Goal: Book appointment/travel/reservation

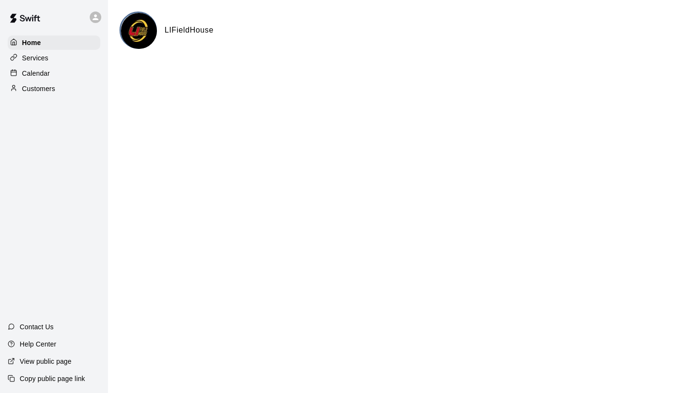
click at [56, 74] on div "Calendar" at bounding box center [54, 73] width 93 height 14
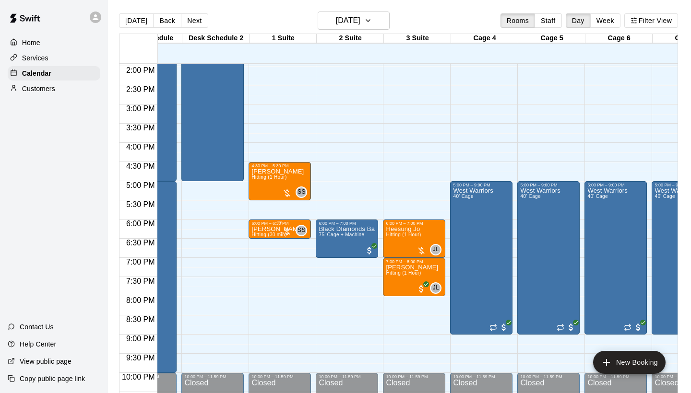
scroll to position [534, 45]
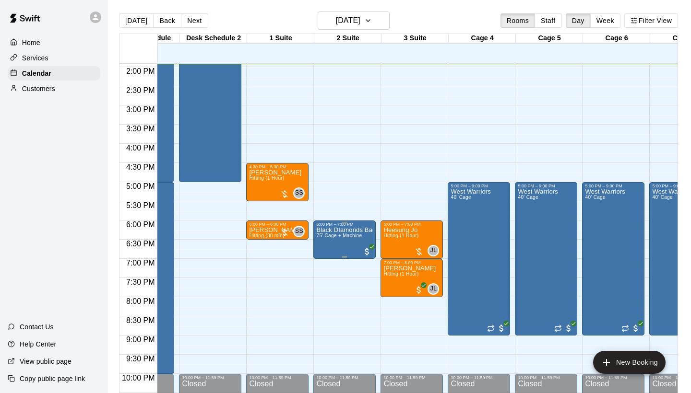
click at [342, 237] on span "75’ Cage + Machine" at bounding box center [339, 235] width 46 height 5
click at [326, 247] on icon "edit" at bounding box center [326, 244] width 12 height 12
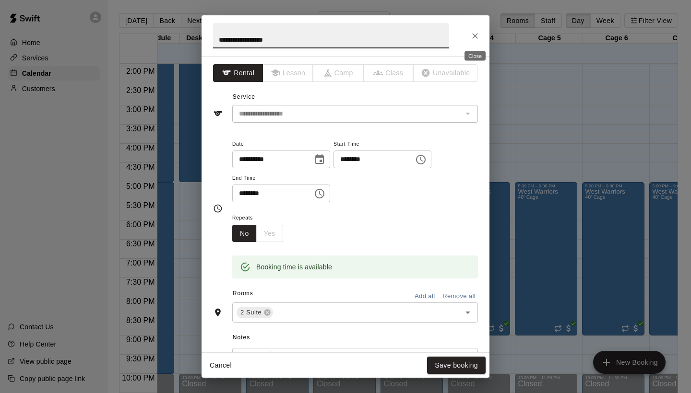
click at [476, 35] on icon "Close" at bounding box center [475, 36] width 6 height 6
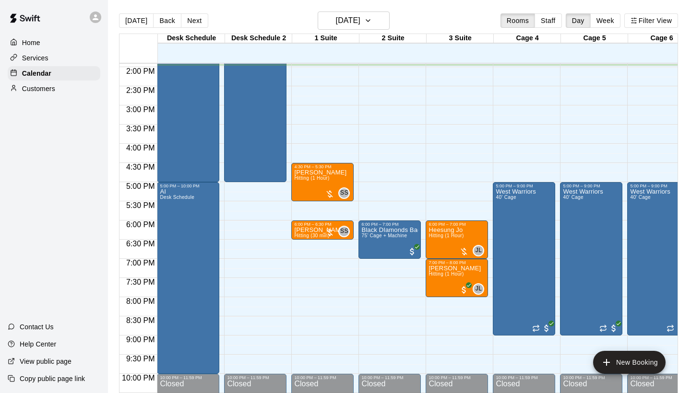
scroll to position [534, 0]
click at [191, 23] on button "Next" at bounding box center [194, 20] width 27 height 14
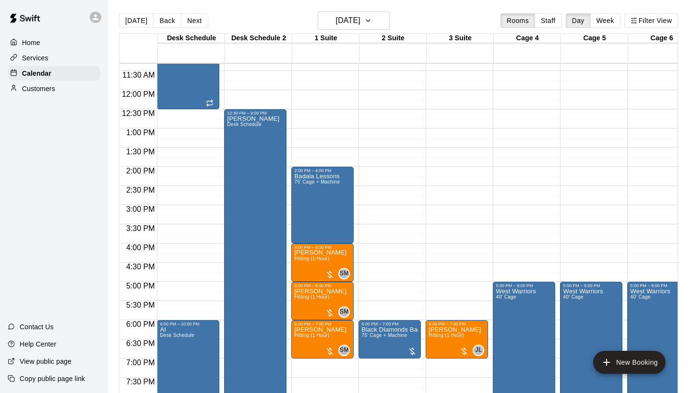
scroll to position [433, 0]
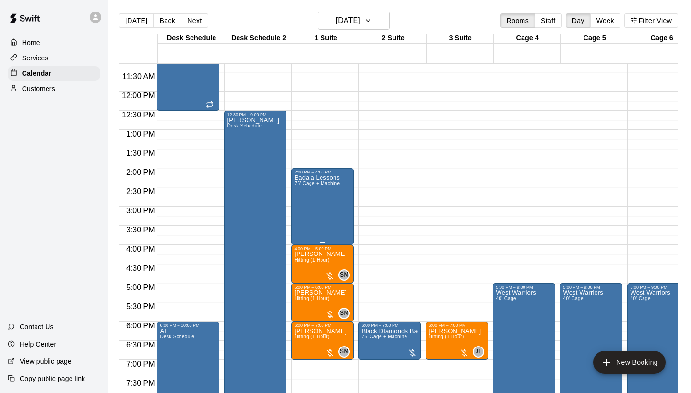
click at [317, 205] on div "Badala Lessons 75’ Cage + Machine" at bounding box center [317, 371] width 46 height 393
click at [310, 229] on button "delete" at bounding box center [303, 230] width 19 height 19
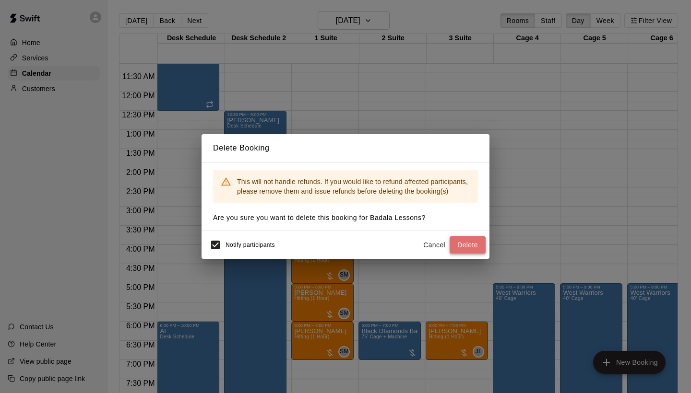
click at [472, 249] on button "Delete" at bounding box center [467, 245] width 36 height 18
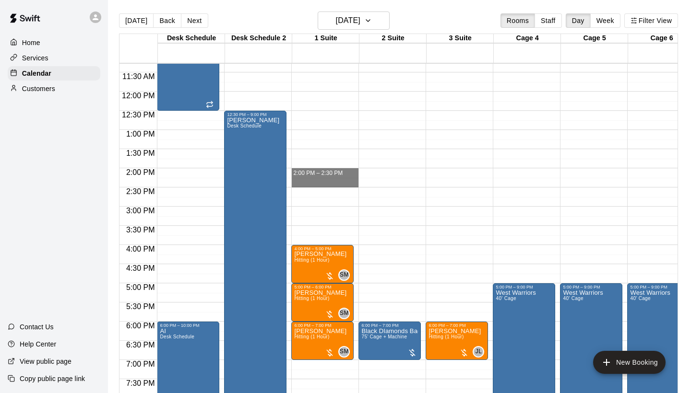
drag, startPoint x: 317, startPoint y: 173, endPoint x: 317, endPoint y: 180, distance: 7.2
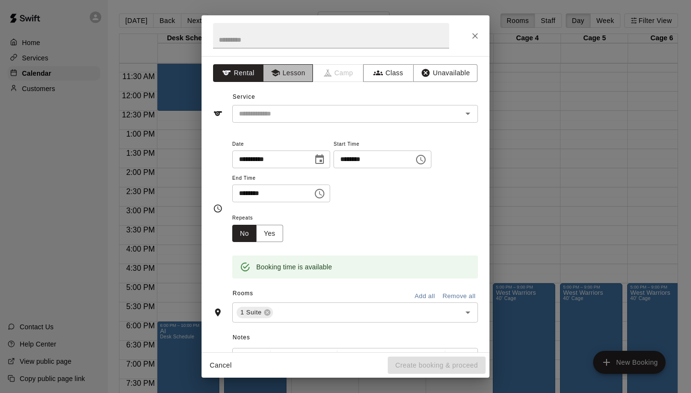
click at [306, 75] on button "Lesson" at bounding box center [288, 73] width 50 height 18
click at [323, 108] on input "text" at bounding box center [340, 114] width 211 height 12
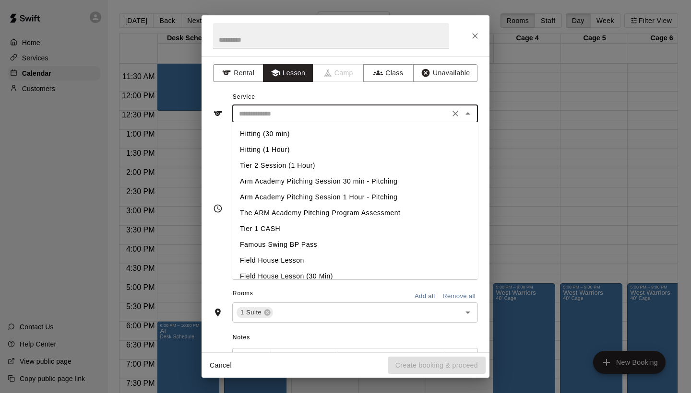
click at [309, 136] on li "Hitting (30 min)" at bounding box center [355, 134] width 246 height 16
type input "**********"
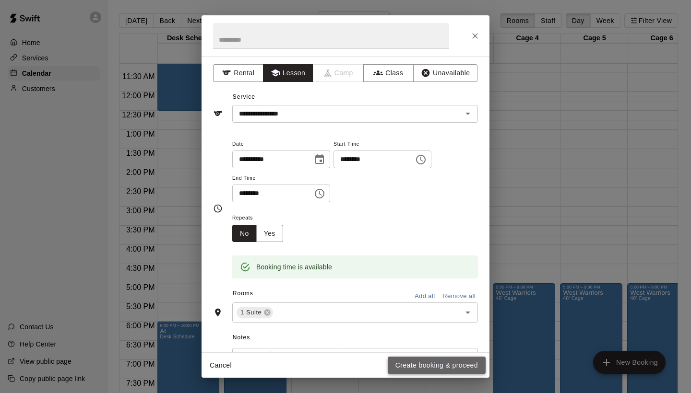
click at [429, 361] on button "Create booking & proceed" at bounding box center [437, 366] width 98 height 18
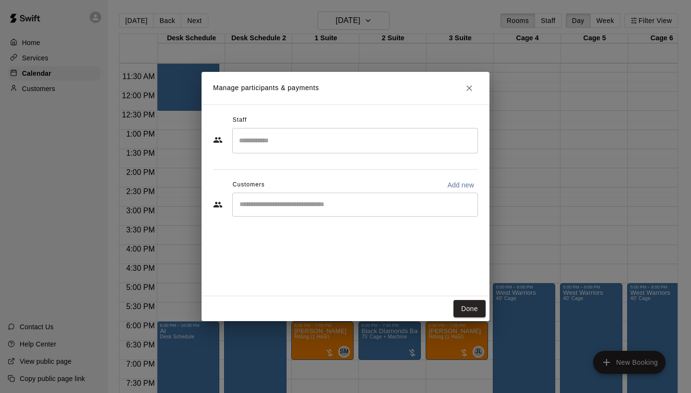
click at [371, 211] on div "​" at bounding box center [355, 205] width 246 height 24
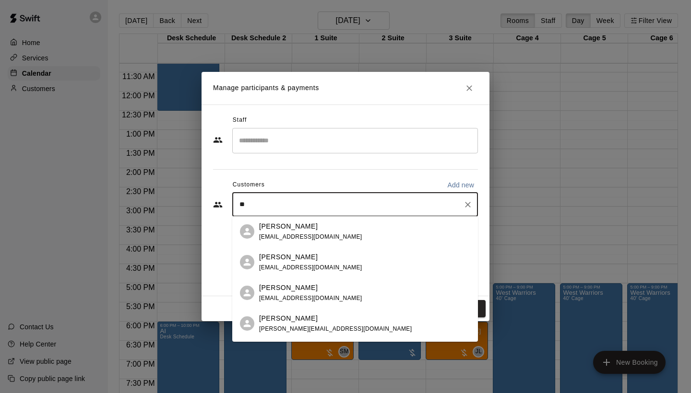
type input "*"
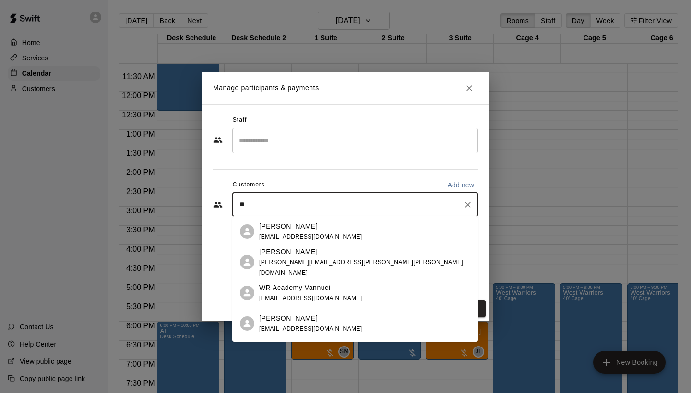
type input "*"
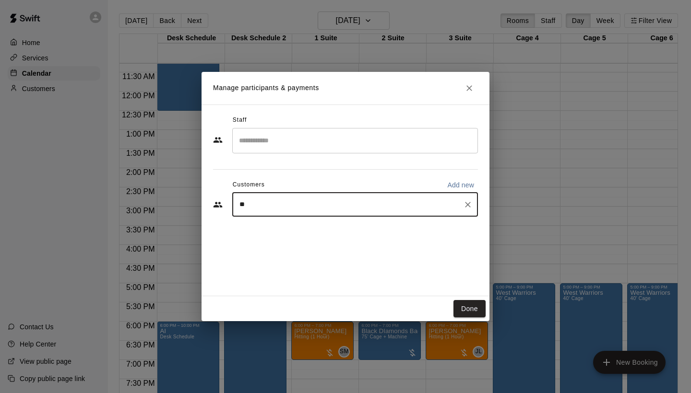
type input "***"
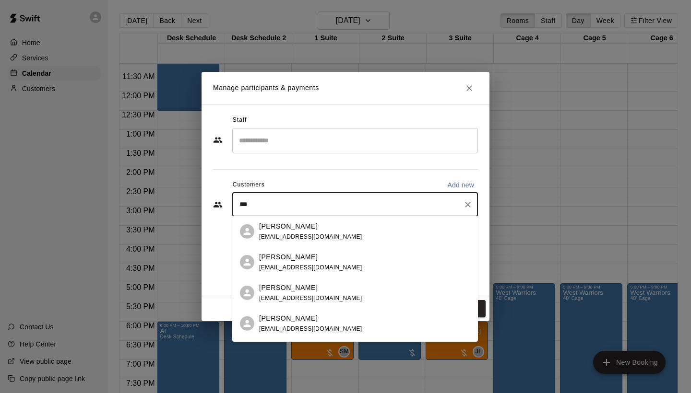
click at [303, 240] on span "[EMAIL_ADDRESS][DOMAIN_NAME]" at bounding box center [310, 237] width 103 height 7
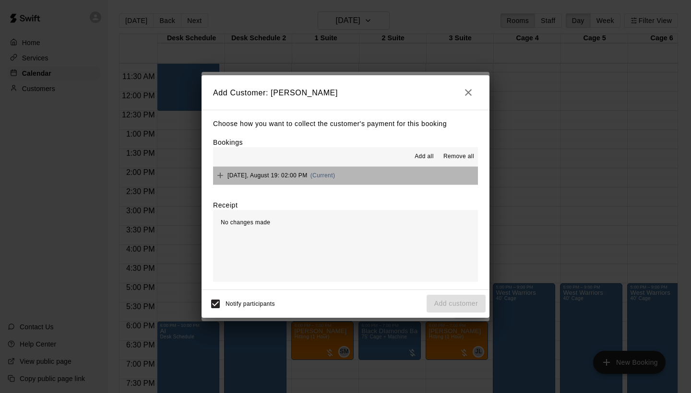
click at [399, 172] on button "[DATE], August 19: 02:00 PM (Current)" at bounding box center [345, 176] width 265 height 18
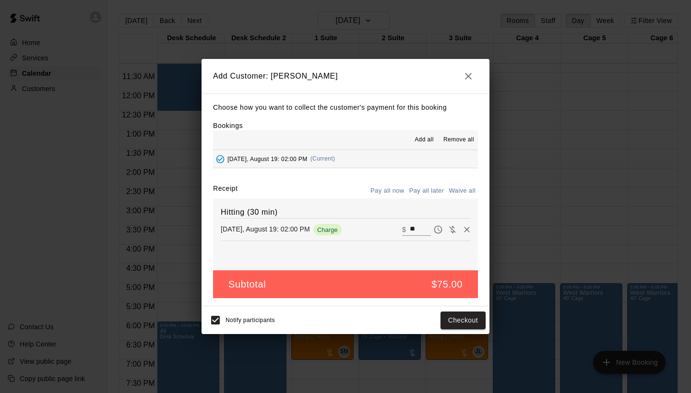
click at [417, 188] on button "Pay all later" at bounding box center [427, 191] width 40 height 15
click at [463, 319] on button "Add customer" at bounding box center [455, 321] width 59 height 18
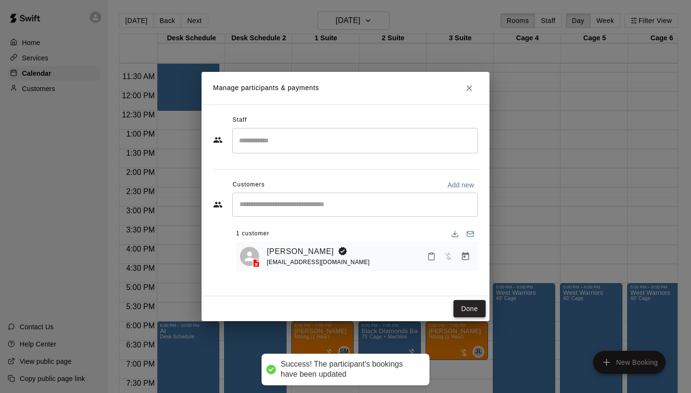
click at [466, 307] on button "Done" at bounding box center [469, 309] width 32 height 18
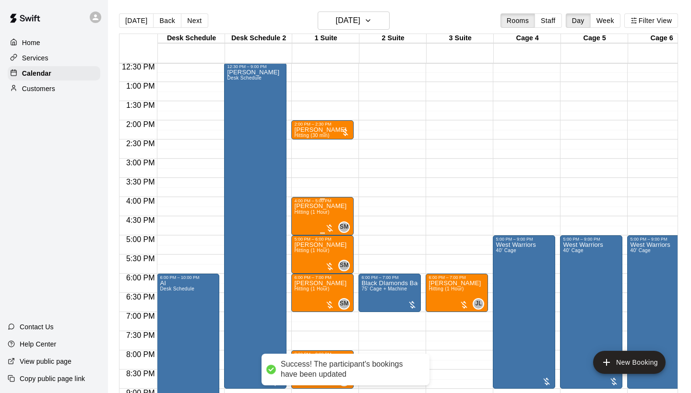
scroll to position [488, 0]
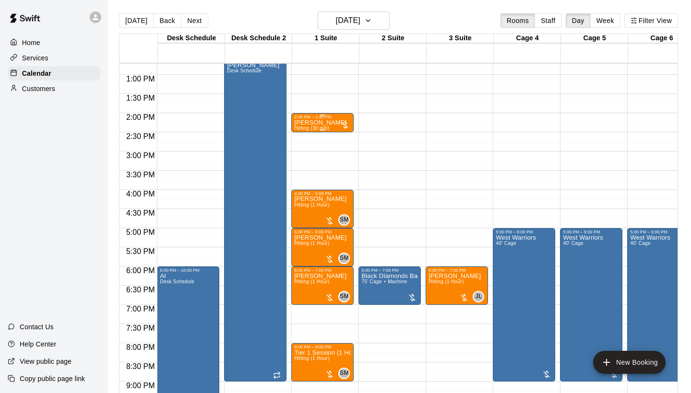
click at [324, 120] on div "2:00 PM – 2:30 PM [PERSON_NAME] Hitting (30 min)" at bounding box center [322, 123] width 57 height 16
click at [308, 149] on img "edit" at bounding box center [304, 147] width 11 height 11
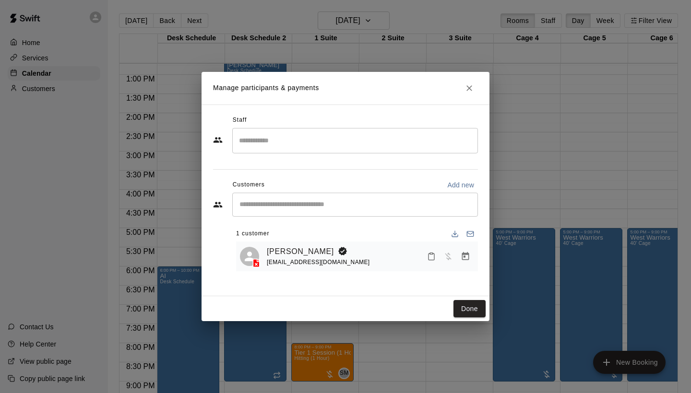
click at [369, 143] on input "Search staff" at bounding box center [354, 140] width 237 height 17
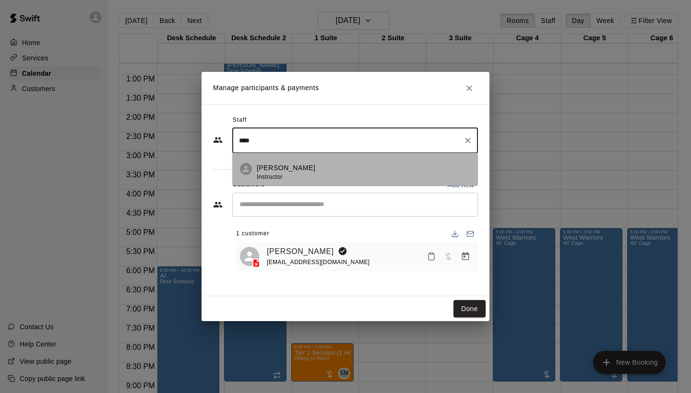
click at [385, 157] on li "[PERSON_NAME] Instructor" at bounding box center [355, 169] width 246 height 33
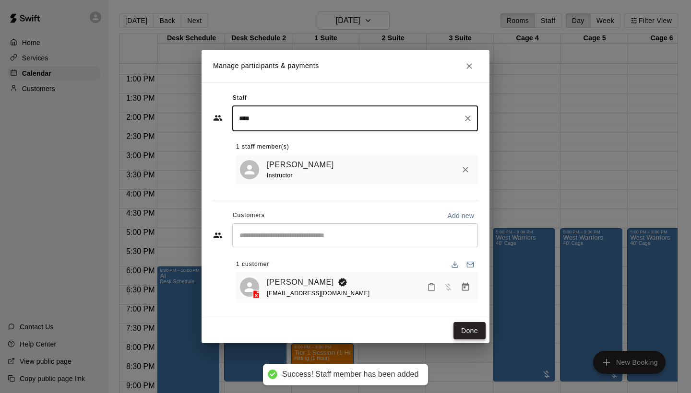
type input "****"
click at [476, 331] on button "Done" at bounding box center [469, 331] width 32 height 18
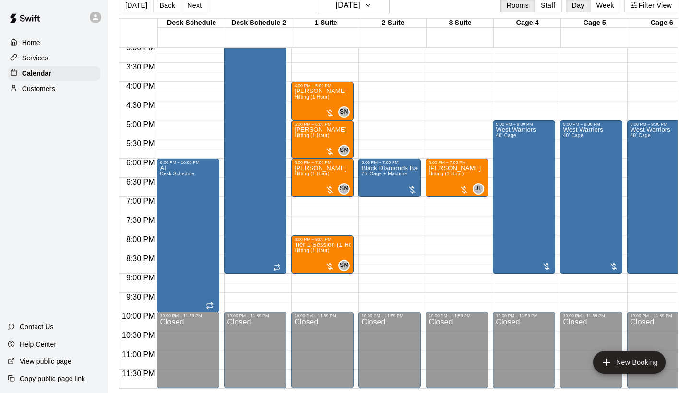
scroll to position [15, 0]
drag, startPoint x: 325, startPoint y: 203, endPoint x: 327, endPoint y: 229, distance: 26.0
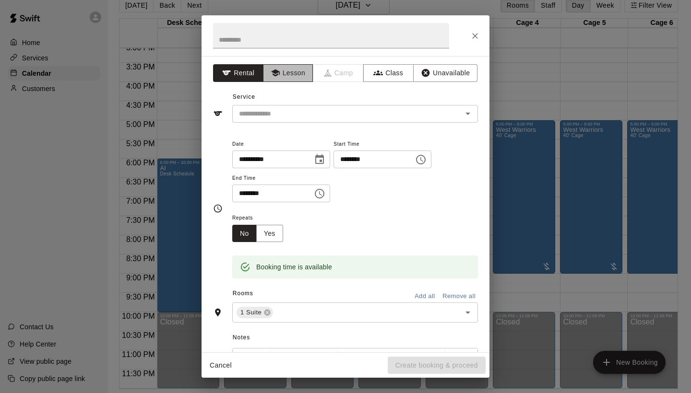
click at [308, 75] on button "Lesson" at bounding box center [288, 73] width 50 height 18
click at [320, 119] on div "​" at bounding box center [355, 114] width 246 height 18
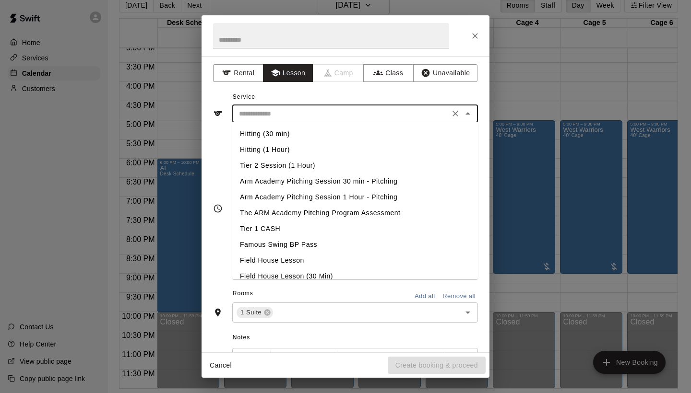
click at [310, 145] on li "Hitting (1 Hour)" at bounding box center [355, 150] width 246 height 16
type input "**********"
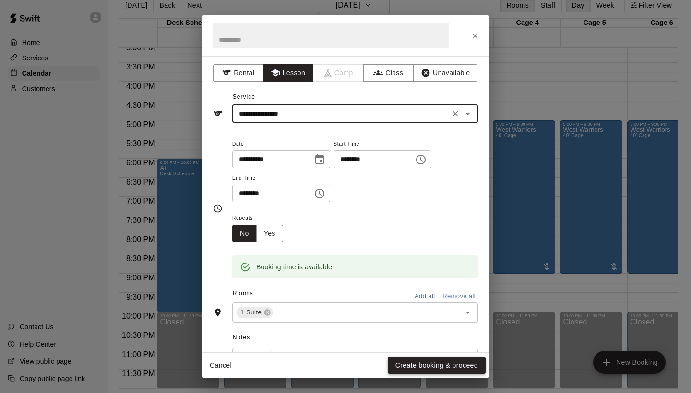
click at [426, 363] on button "Create booking & proceed" at bounding box center [437, 366] width 98 height 18
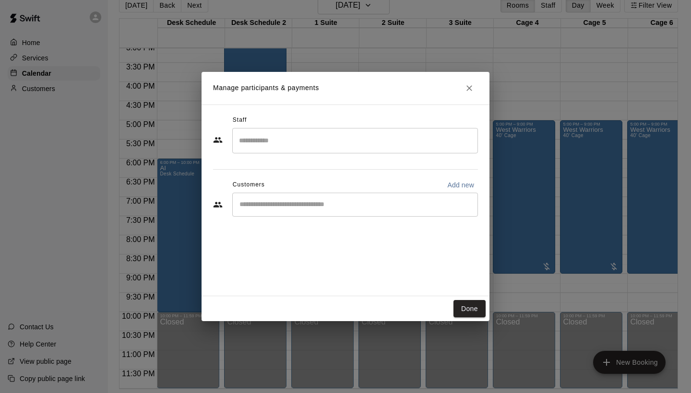
click at [341, 211] on div "​" at bounding box center [355, 205] width 246 height 24
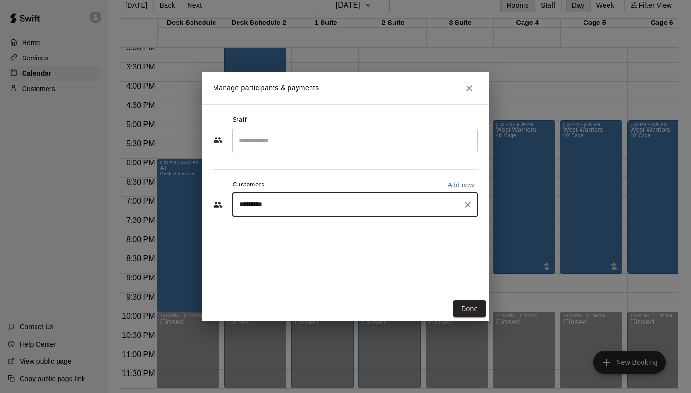
type input "**********"
click at [324, 207] on input "**********" at bounding box center [347, 205] width 223 height 10
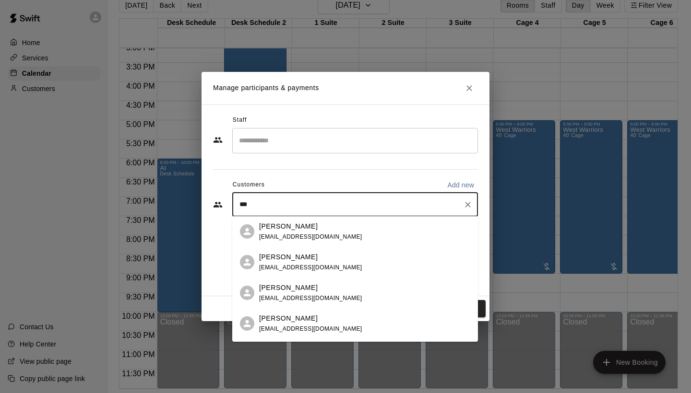
type input "****"
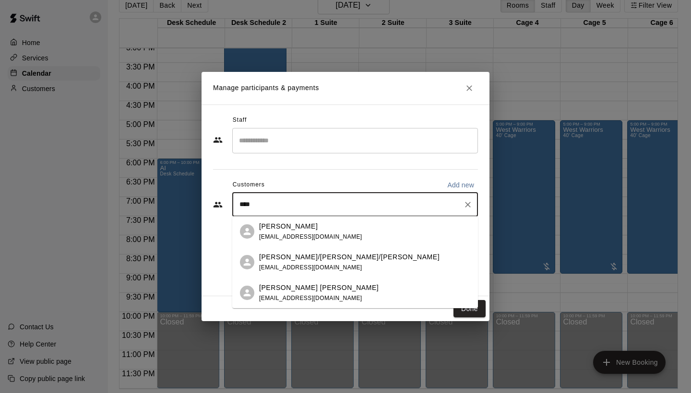
click at [318, 232] on div "[PERSON_NAME] [EMAIL_ADDRESS][DOMAIN_NAME]" at bounding box center [310, 232] width 103 height 21
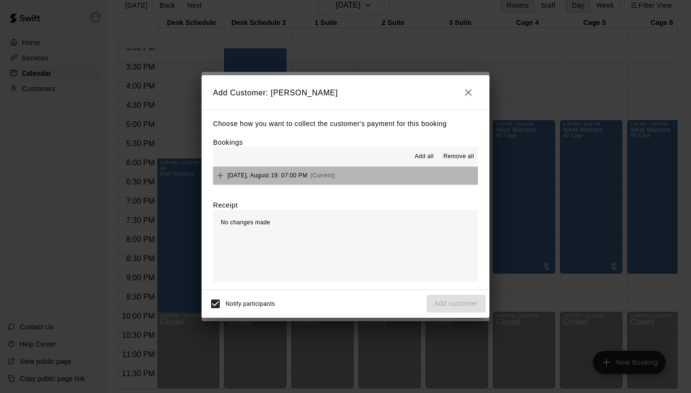
click at [370, 176] on button "[DATE], August 19: 07:00 PM (Current)" at bounding box center [345, 176] width 265 height 18
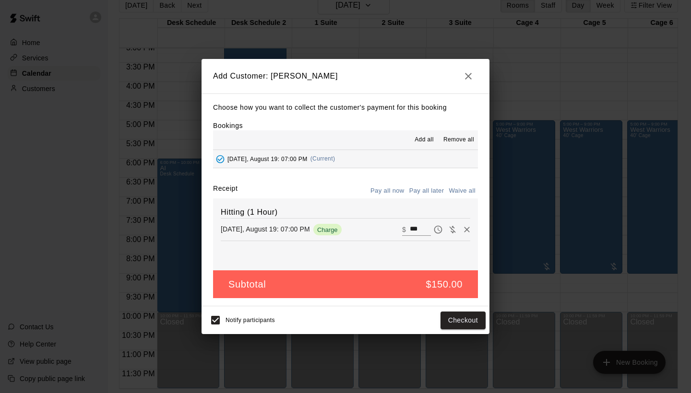
click at [420, 192] on button "Pay all later" at bounding box center [427, 191] width 40 height 15
click at [460, 324] on button "Add customer" at bounding box center [455, 321] width 59 height 18
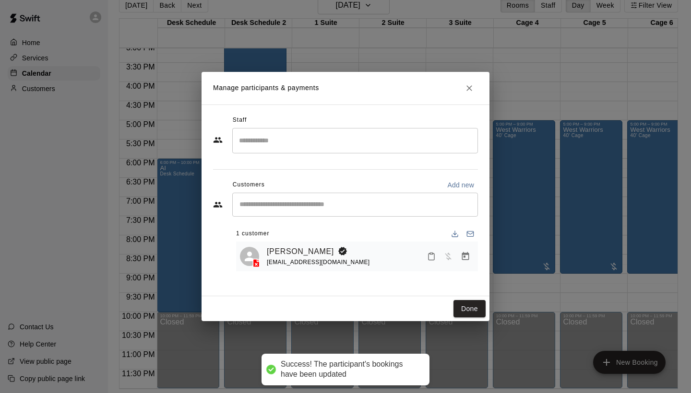
click at [344, 145] on input "Search staff" at bounding box center [354, 140] width 237 height 17
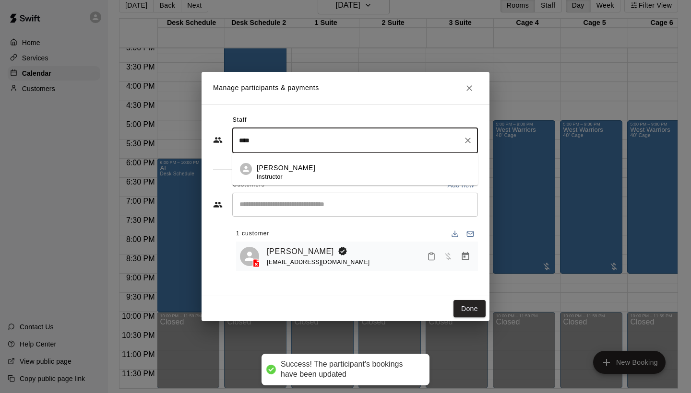
click at [346, 164] on div "[PERSON_NAME] Instructor" at bounding box center [363, 172] width 213 height 19
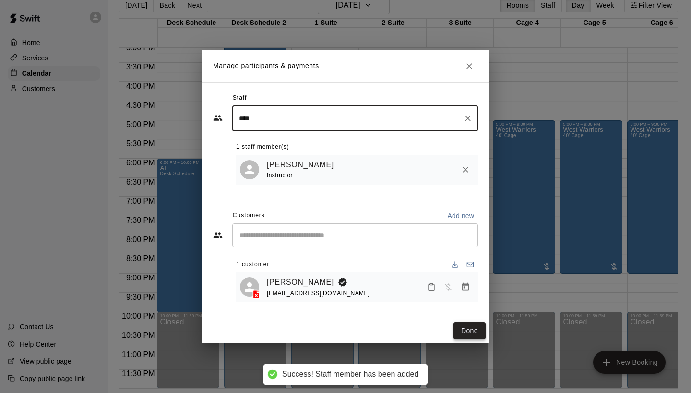
type input "****"
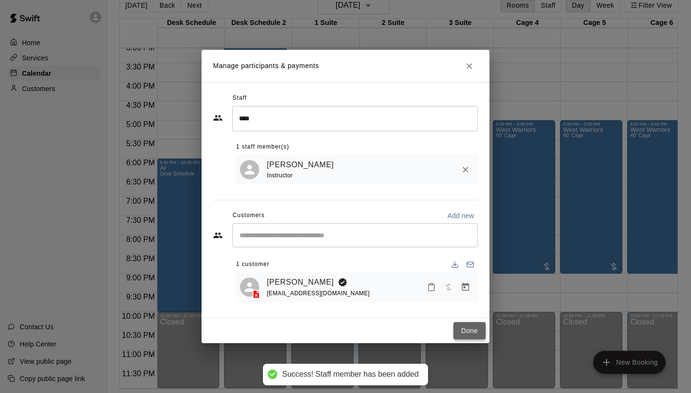
click at [475, 327] on button "Done" at bounding box center [469, 331] width 32 height 18
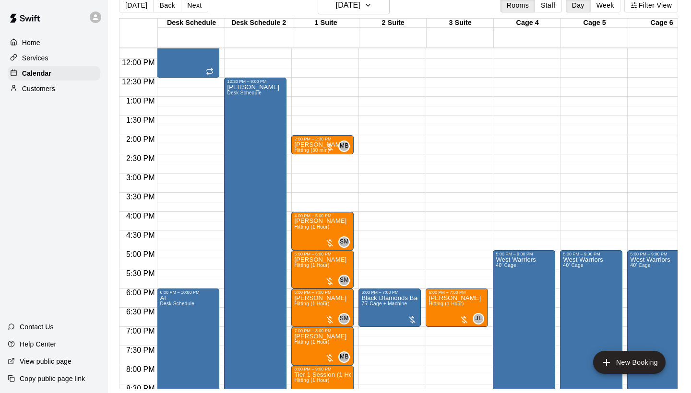
scroll to position [440, 0]
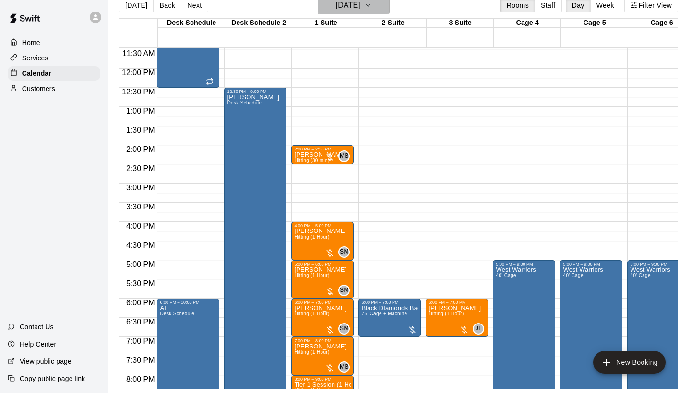
click at [374, 12] on button "[DATE]" at bounding box center [353, 5] width 72 height 18
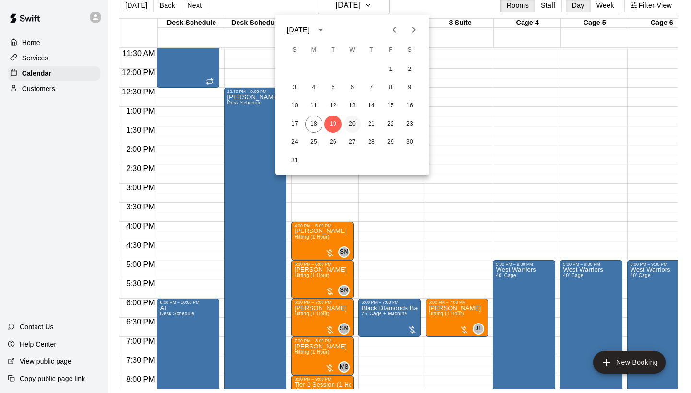
click at [352, 121] on button "20" at bounding box center [351, 124] width 17 height 17
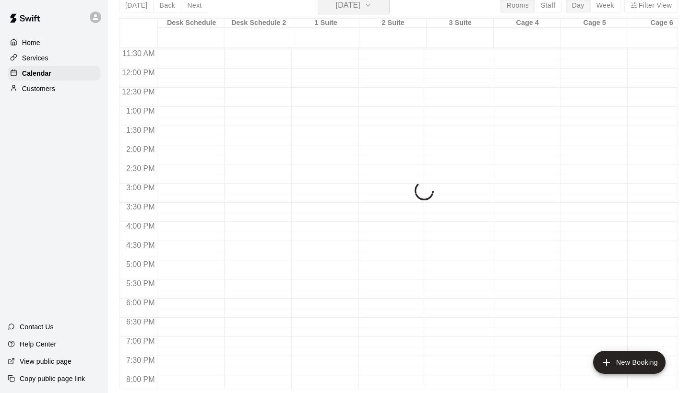
scroll to position [12, 0]
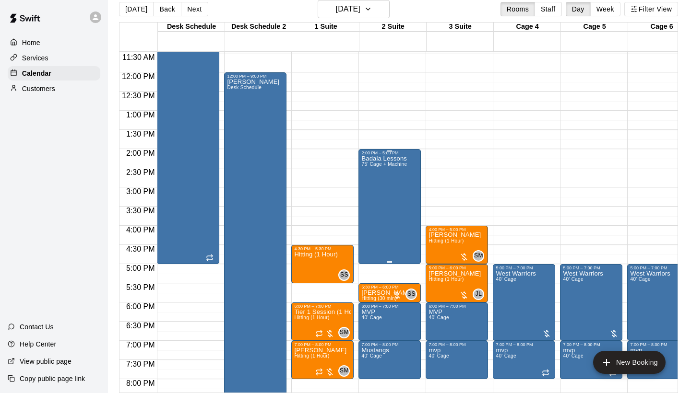
click at [404, 196] on div "Badala Lessons 75’ Cage + Machine" at bounding box center [384, 351] width 46 height 393
click at [370, 219] on button "delete" at bounding box center [371, 211] width 19 height 19
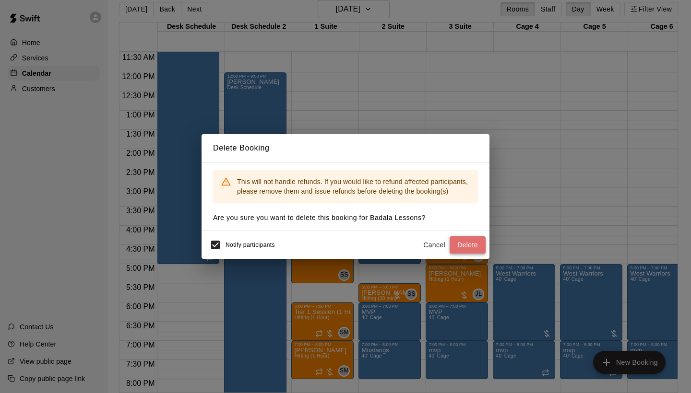
click at [470, 245] on button "Delete" at bounding box center [467, 245] width 36 height 18
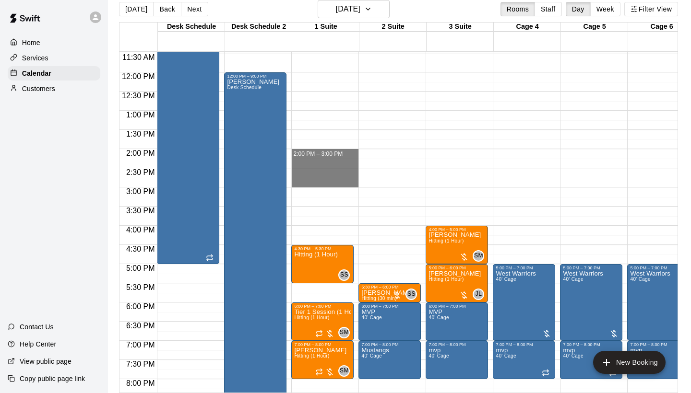
drag, startPoint x: 311, startPoint y: 151, endPoint x: 312, endPoint y: 179, distance: 27.8
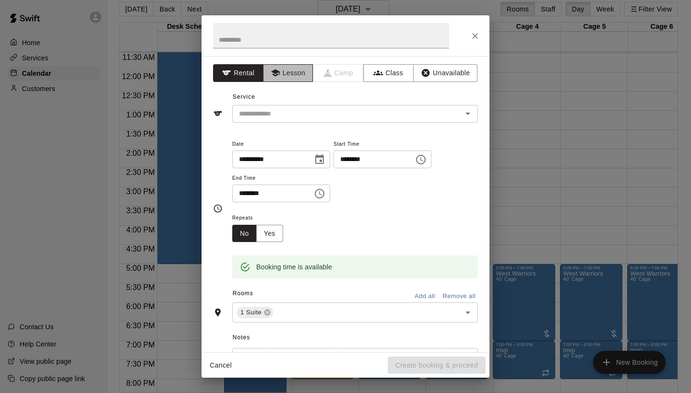
click at [298, 66] on button "Lesson" at bounding box center [288, 73] width 50 height 18
click at [300, 105] on div "​" at bounding box center [355, 114] width 246 height 18
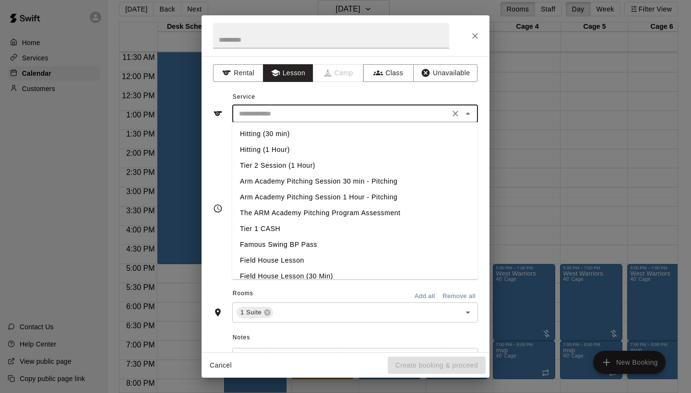
click at [294, 149] on li "Hitting (1 Hour)" at bounding box center [355, 150] width 246 height 16
type input "**********"
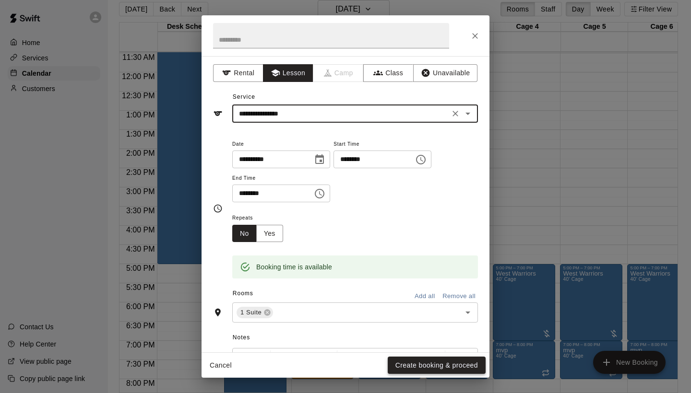
click at [465, 360] on button "Create booking & proceed" at bounding box center [437, 366] width 98 height 18
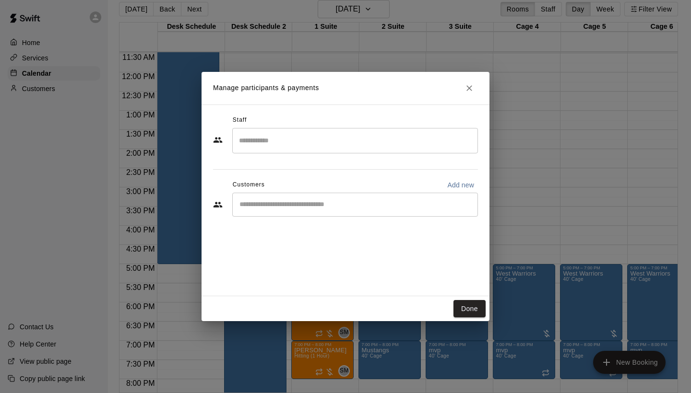
click at [404, 136] on input "Search staff" at bounding box center [354, 140] width 237 height 17
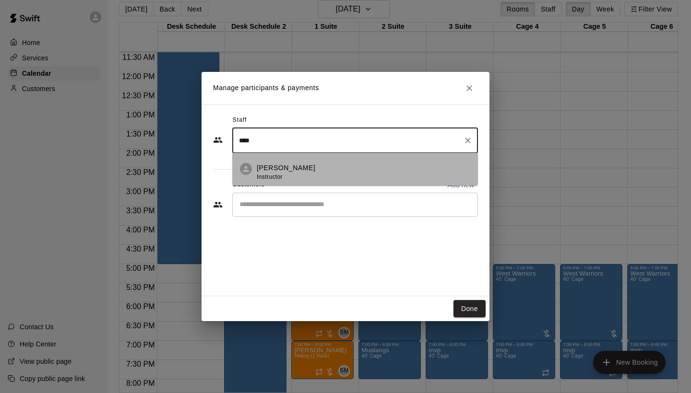
click at [399, 170] on div "[PERSON_NAME] Instructor" at bounding box center [363, 172] width 213 height 19
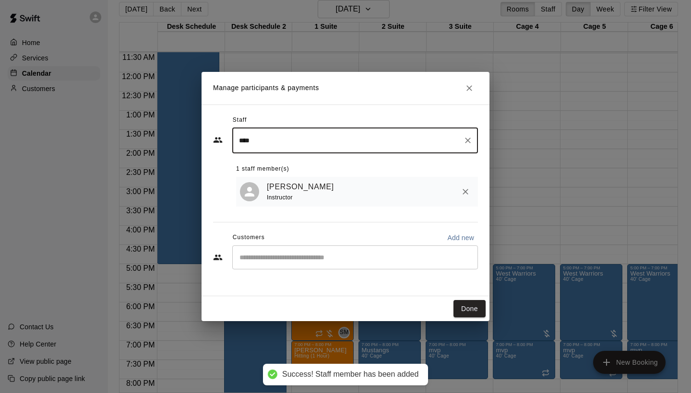
type input "****"
click at [381, 259] on input "Start typing to search customers..." at bounding box center [354, 258] width 237 height 10
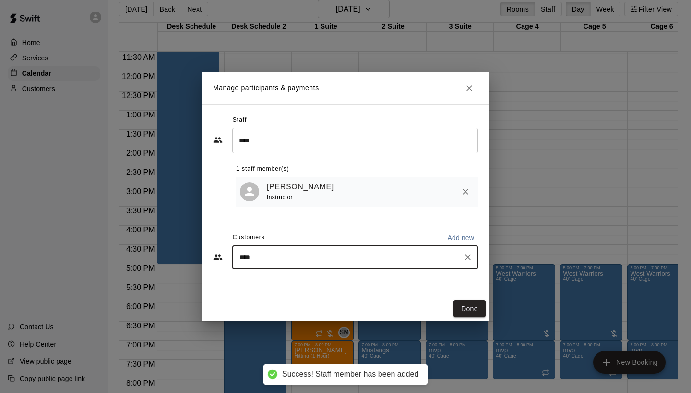
type input "*****"
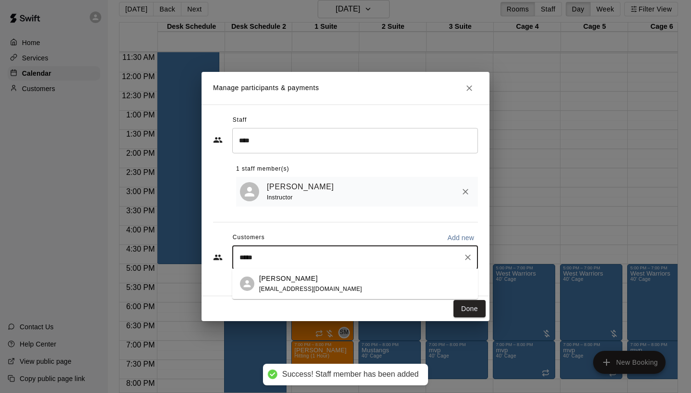
click at [379, 295] on div "[PERSON_NAME] [EMAIL_ADDRESS][DOMAIN_NAME]" at bounding box center [355, 284] width 246 height 31
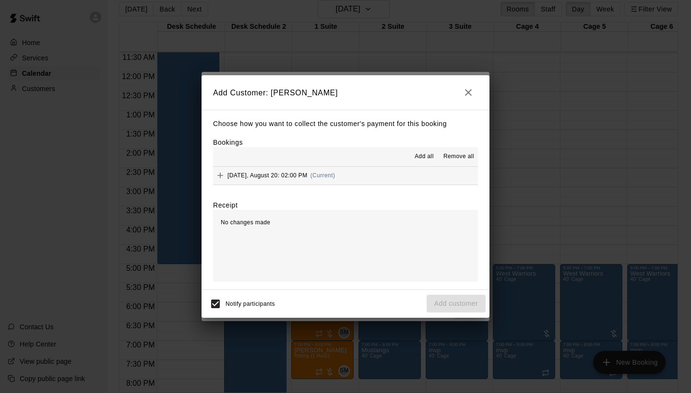
click at [435, 173] on button "[DATE], August 20: 02:00 PM (Current)" at bounding box center [345, 176] width 265 height 18
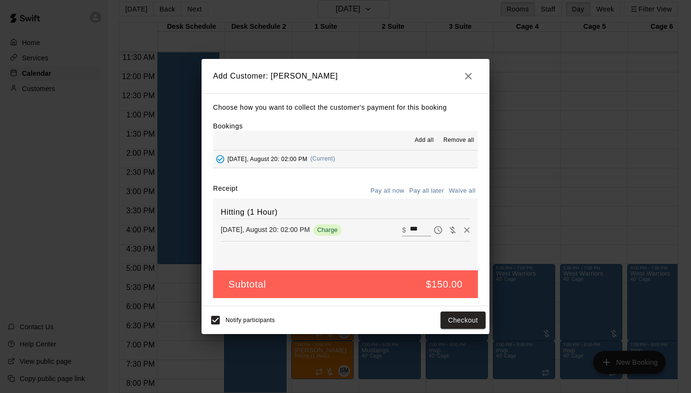
click at [436, 191] on button "Pay all later" at bounding box center [427, 191] width 40 height 15
click at [454, 323] on button "Add customer" at bounding box center [455, 321] width 59 height 18
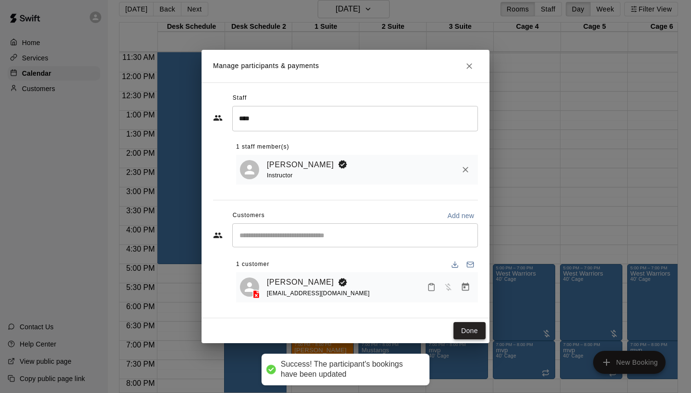
click at [471, 325] on button "Done" at bounding box center [469, 331] width 32 height 18
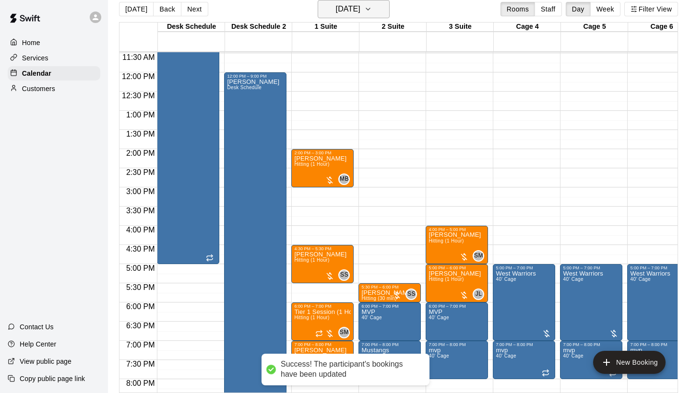
click at [345, 11] on h6 "[DATE]" at bounding box center [348, 8] width 24 height 13
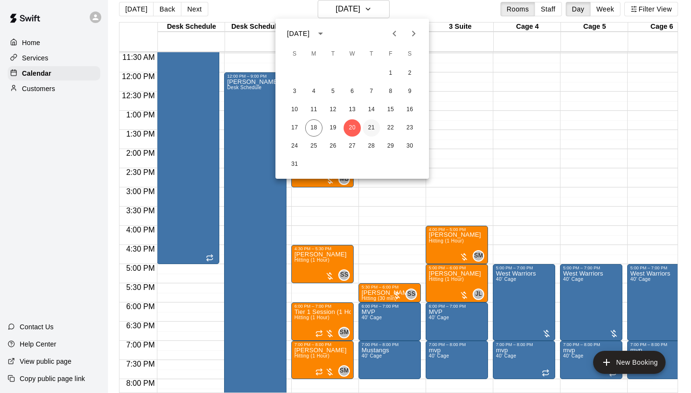
click at [371, 129] on button "21" at bounding box center [371, 127] width 17 height 17
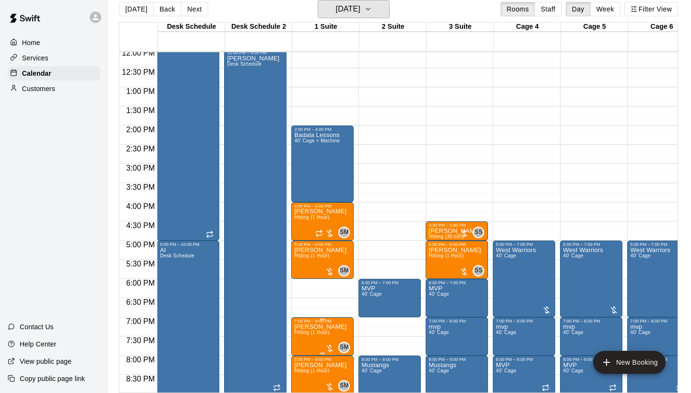
scroll to position [463, 0]
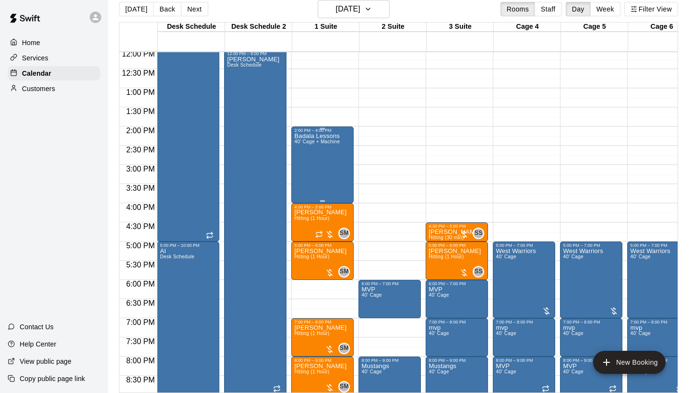
click at [342, 163] on div "Badala Lessons 40’ Cage + Machine" at bounding box center [322, 329] width 57 height 393
click at [306, 188] on icon "delete" at bounding box center [304, 189] width 7 height 9
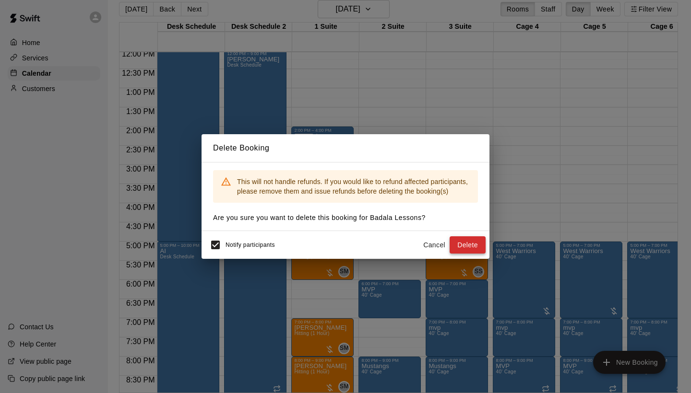
click at [466, 247] on button "Delete" at bounding box center [467, 245] width 36 height 18
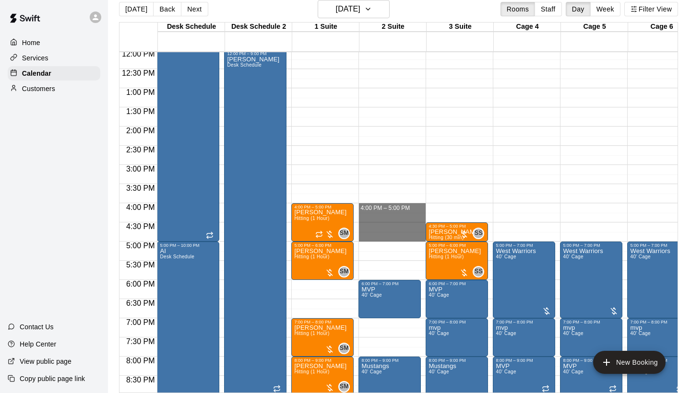
drag, startPoint x: 396, startPoint y: 207, endPoint x: 396, endPoint y: 235, distance: 28.8
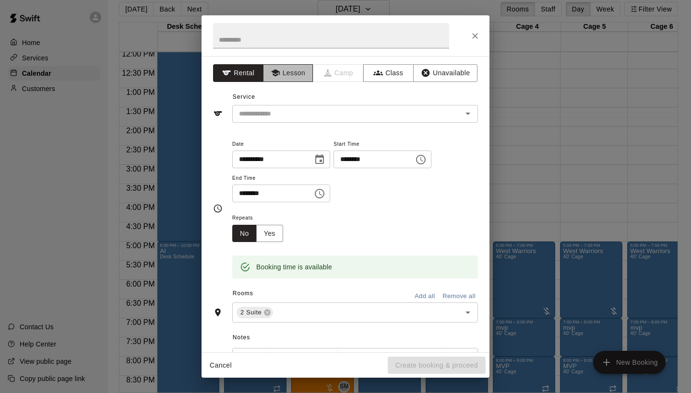
click at [299, 74] on button "Lesson" at bounding box center [288, 73] width 50 height 18
click at [305, 110] on input "text" at bounding box center [340, 114] width 211 height 12
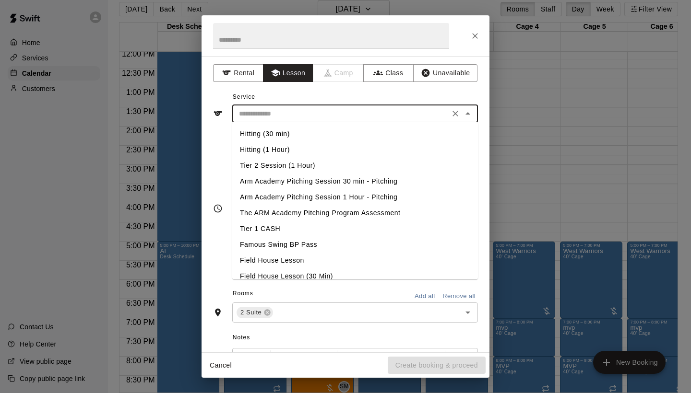
click at [301, 152] on li "Hitting (1 Hour)" at bounding box center [355, 150] width 246 height 16
type input "**********"
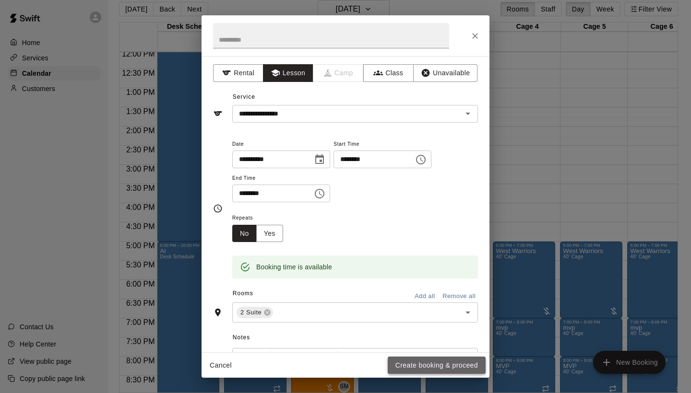
click at [423, 362] on button "Create booking & proceed" at bounding box center [437, 366] width 98 height 18
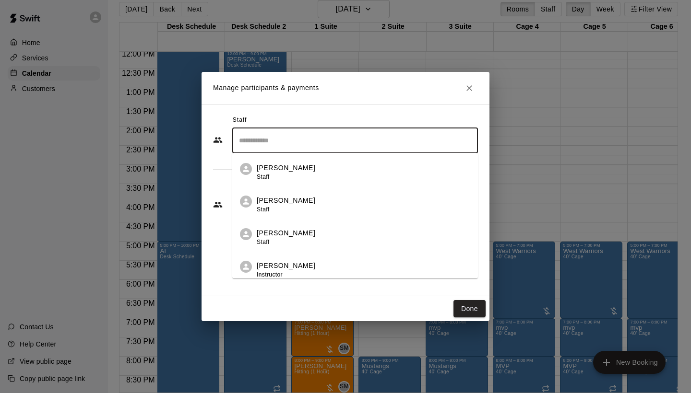
click at [378, 147] on input "Search staff" at bounding box center [354, 140] width 237 height 17
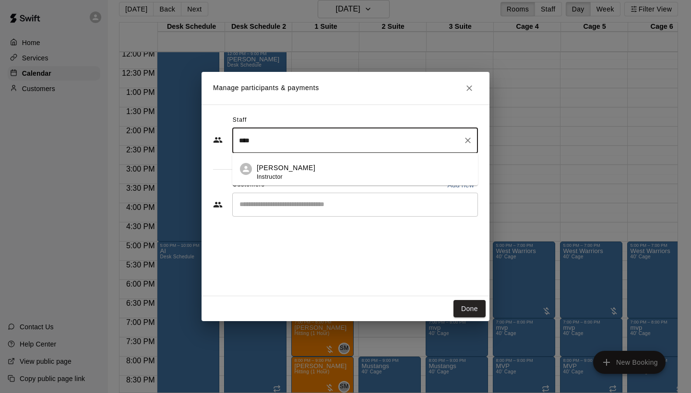
click at [379, 165] on div "[PERSON_NAME] Instructor" at bounding box center [363, 172] width 213 height 19
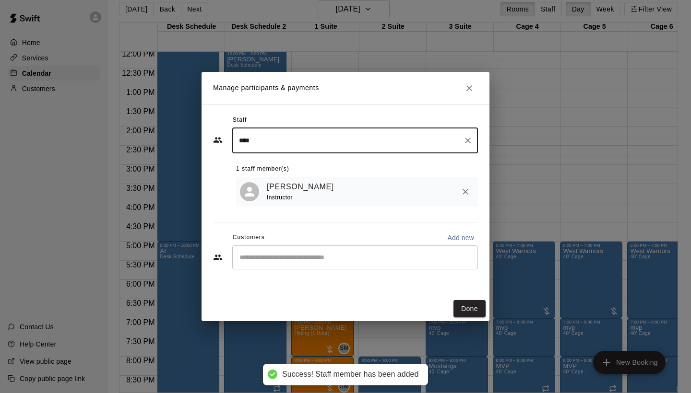
click at [425, 262] on div "​" at bounding box center [355, 258] width 246 height 24
type input "****"
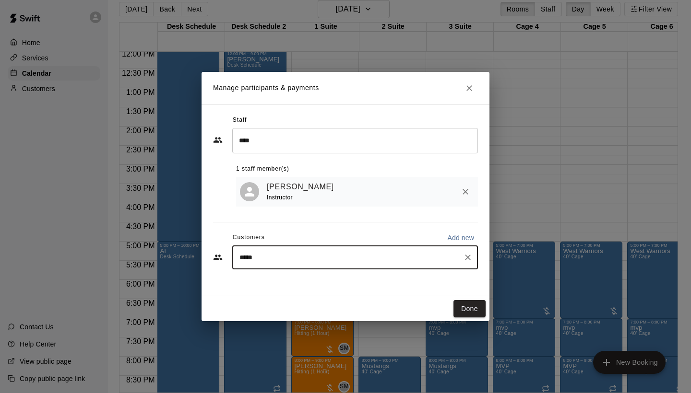
type input "******"
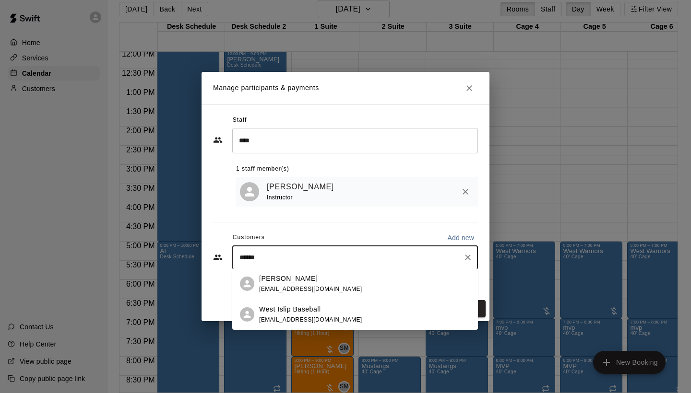
click at [403, 280] on div "[PERSON_NAME] [EMAIL_ADDRESS][DOMAIN_NAME]" at bounding box center [364, 284] width 211 height 21
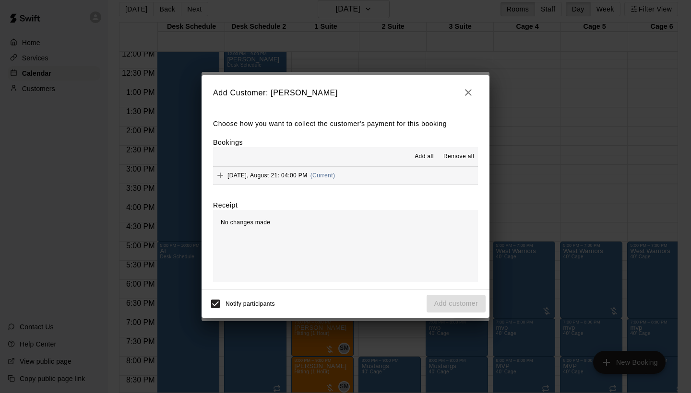
click at [429, 172] on button "[DATE], August 21: 04:00 PM (Current)" at bounding box center [345, 176] width 265 height 18
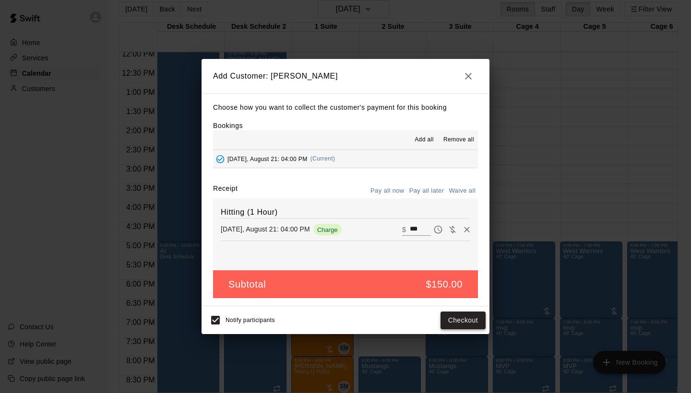
click at [457, 317] on button "Checkout" at bounding box center [462, 321] width 45 height 18
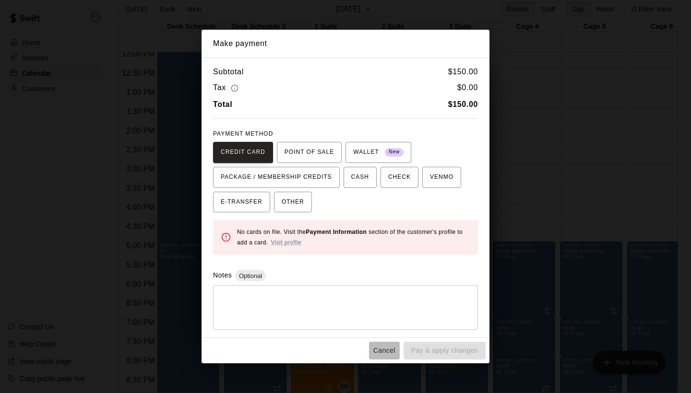
click at [381, 346] on button "Cancel" at bounding box center [384, 351] width 31 height 18
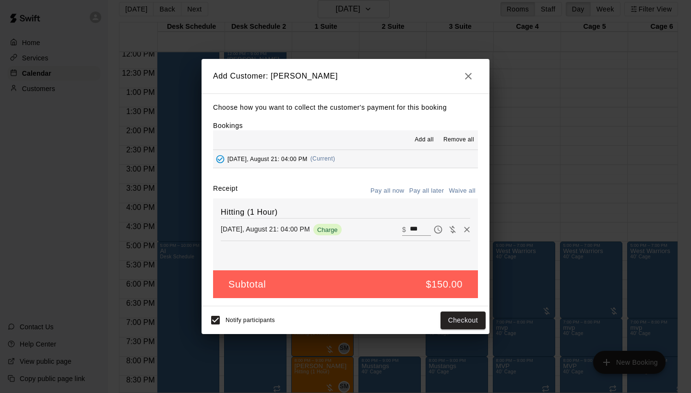
click at [430, 195] on button "Pay all later" at bounding box center [427, 191] width 40 height 15
click at [451, 324] on button "Add customer" at bounding box center [455, 321] width 59 height 18
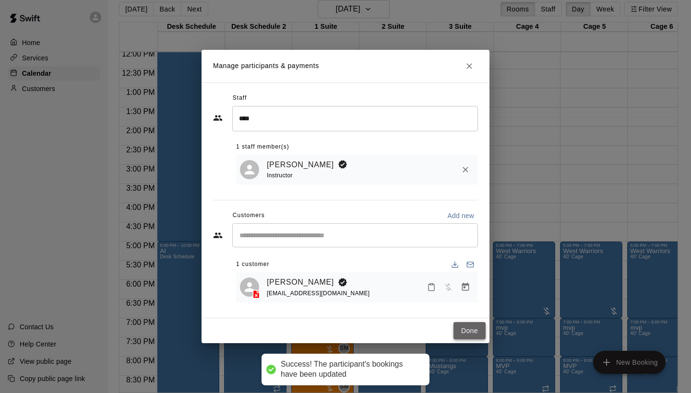
click at [475, 330] on button "Done" at bounding box center [469, 331] width 32 height 18
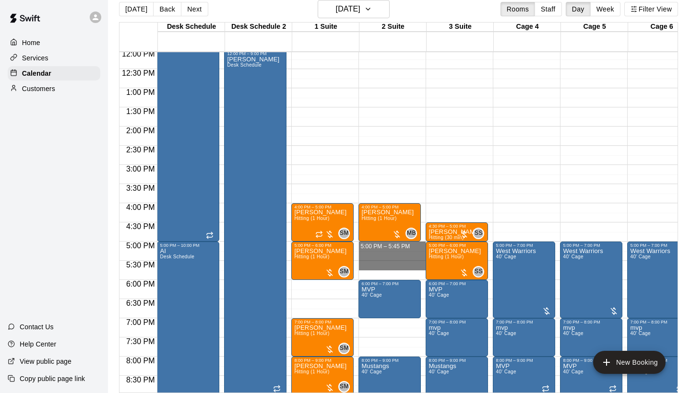
drag, startPoint x: 408, startPoint y: 248, endPoint x: 408, endPoint y: 262, distance: 13.9
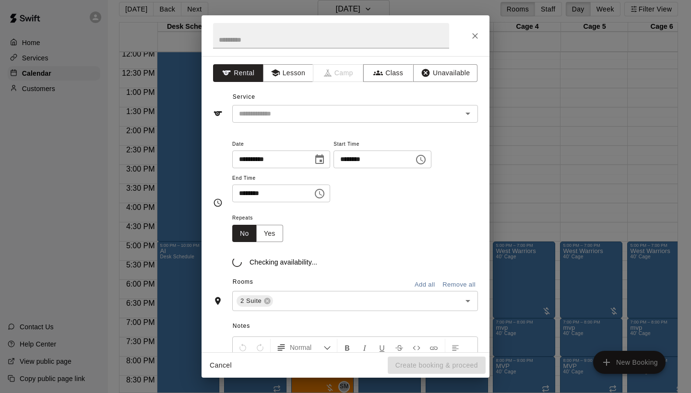
click at [408, 262] on div "**********" at bounding box center [345, 204] width 288 height 296
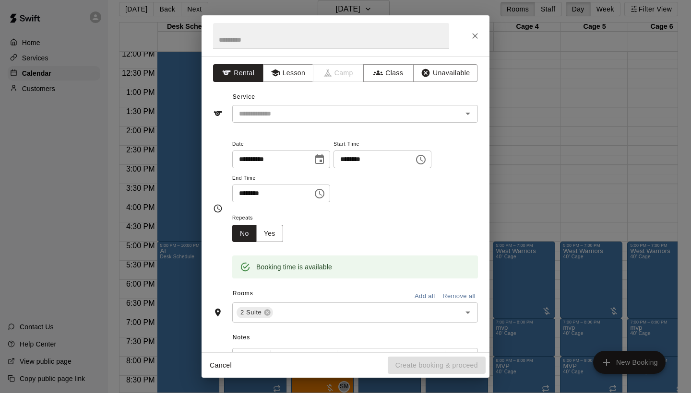
click at [479, 35] on icon "Close" at bounding box center [475, 36] width 10 height 10
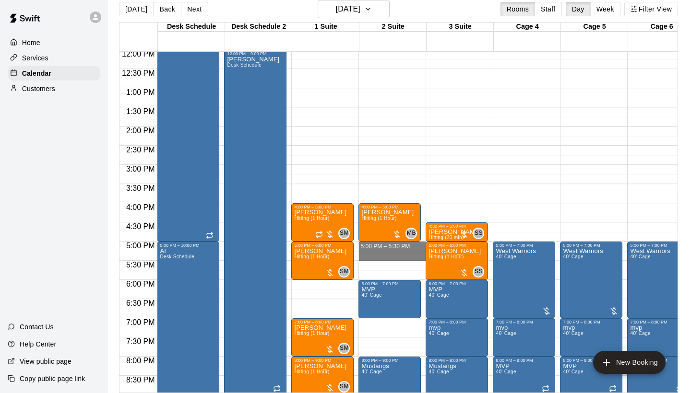
drag, startPoint x: 363, startPoint y: 248, endPoint x: 363, endPoint y: 256, distance: 7.7
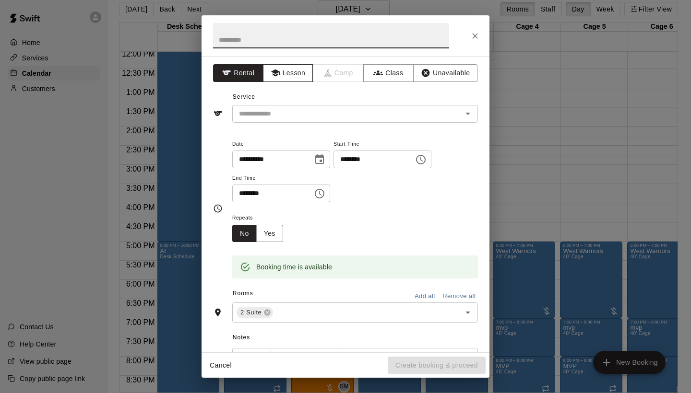
click at [306, 75] on button "Lesson" at bounding box center [288, 73] width 50 height 18
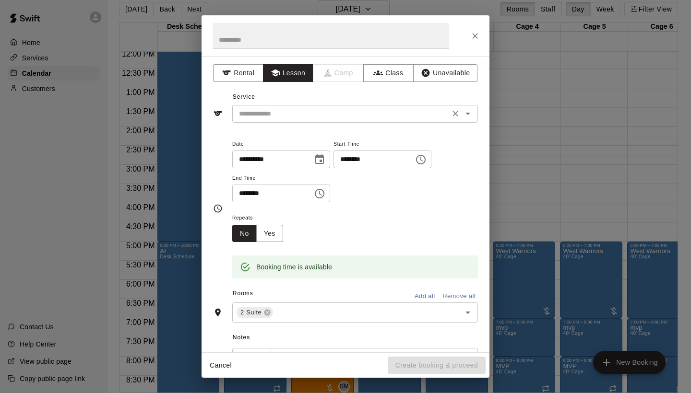
click at [307, 114] on input "text" at bounding box center [340, 114] width 211 height 12
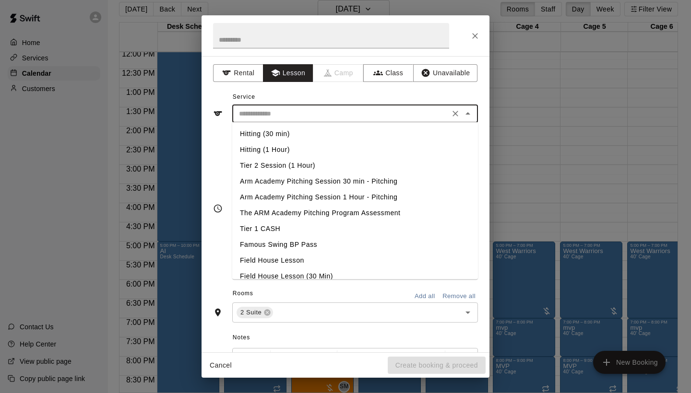
click at [301, 133] on li "Hitting (30 min)" at bounding box center [355, 134] width 246 height 16
type input "**********"
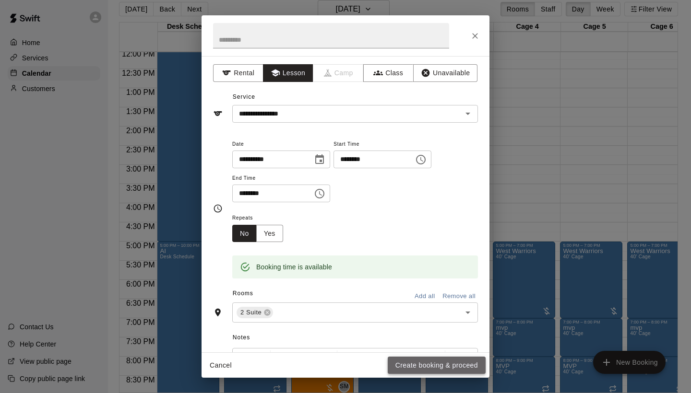
click at [433, 359] on button "Create booking & proceed" at bounding box center [437, 366] width 98 height 18
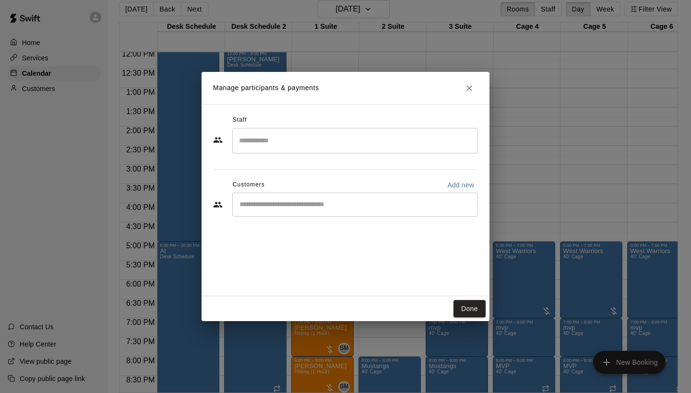
click at [329, 130] on div "​" at bounding box center [355, 140] width 246 height 25
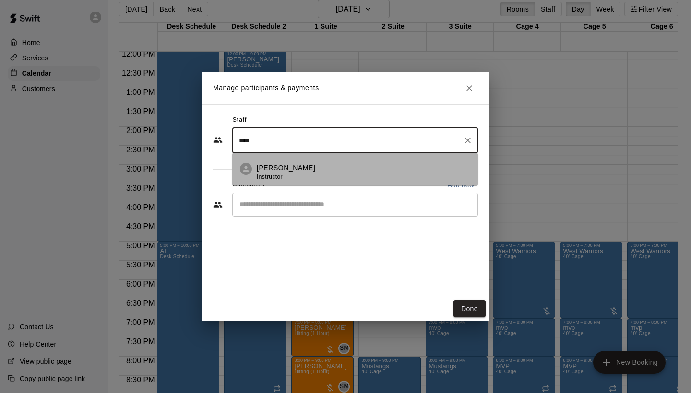
click at [329, 169] on div "[PERSON_NAME] Instructor" at bounding box center [363, 172] width 213 height 19
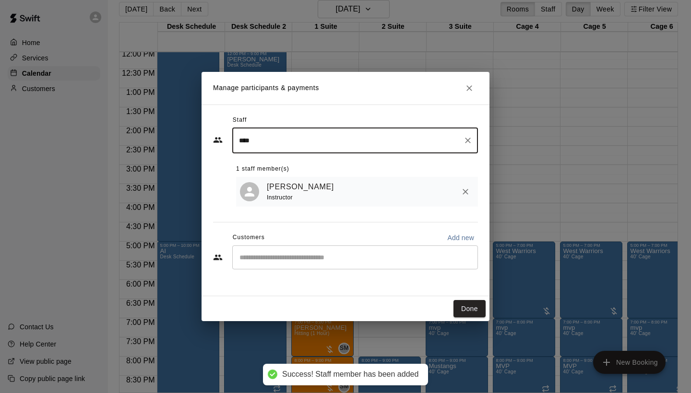
type input "****"
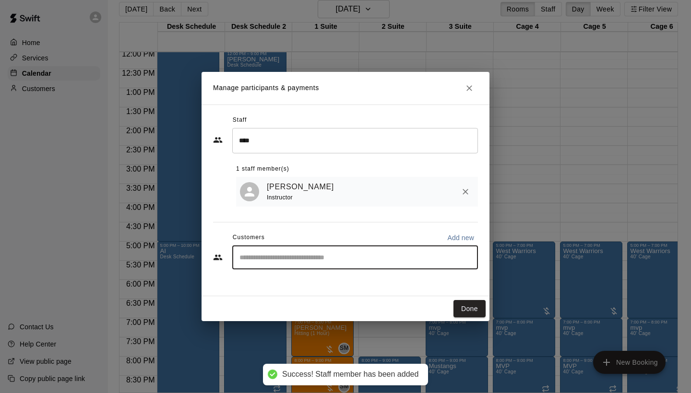
click at [345, 260] on input "Start typing to search customers..." at bounding box center [354, 258] width 237 height 10
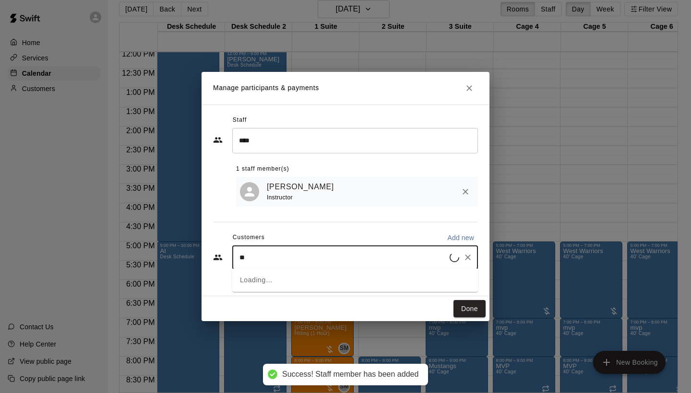
type input "***"
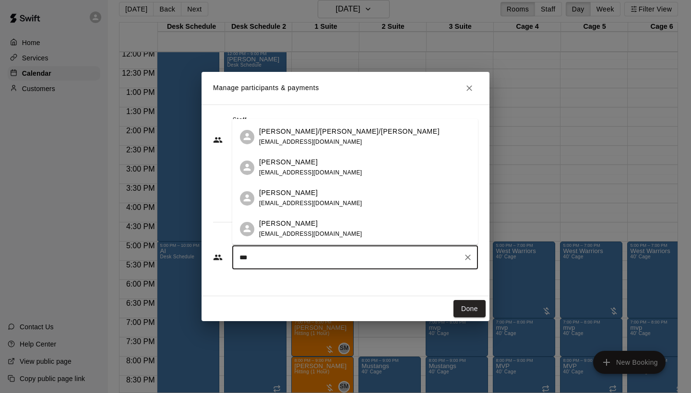
scroll to position [273, 0]
click at [324, 196] on div "[PERSON_NAME]" at bounding box center [310, 193] width 103 height 10
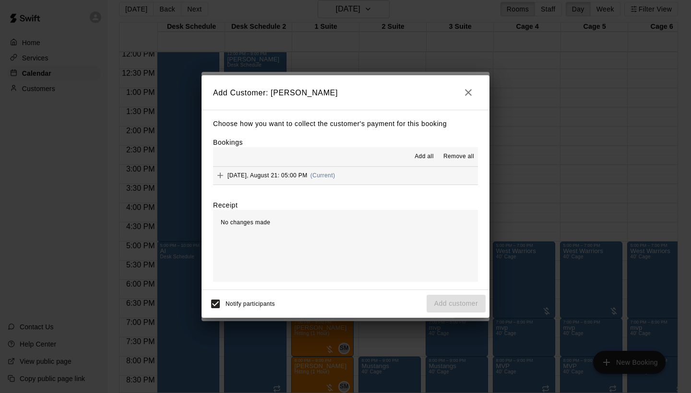
click at [435, 174] on button "[DATE], August 21: 05:00 PM (Current)" at bounding box center [345, 176] width 265 height 18
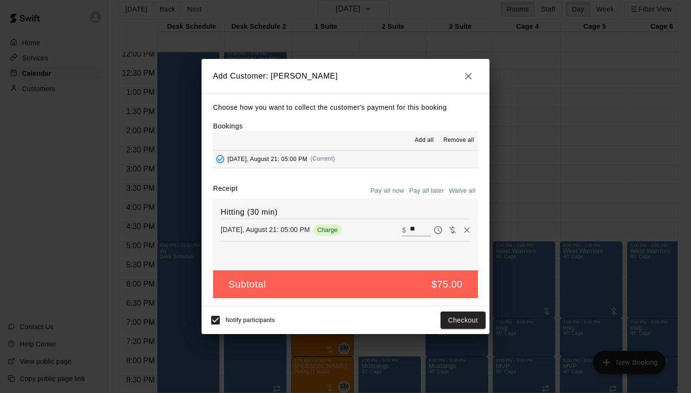
click at [429, 190] on button "Pay all later" at bounding box center [427, 191] width 40 height 15
click at [443, 326] on button "Add customer" at bounding box center [455, 321] width 59 height 18
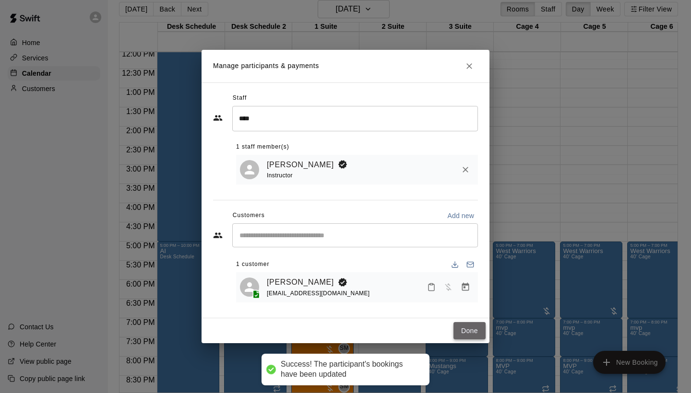
click at [467, 325] on button "Done" at bounding box center [469, 331] width 32 height 18
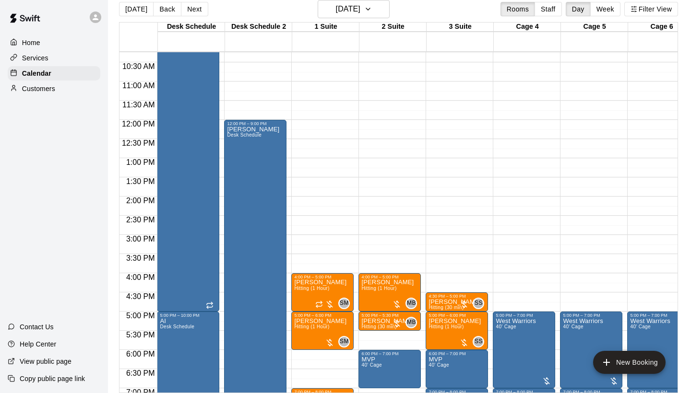
scroll to position [374, 0]
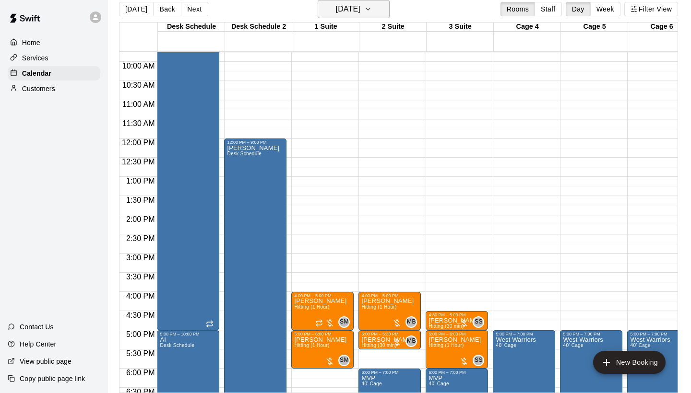
click at [360, 2] on h6 "[DATE]" at bounding box center [348, 8] width 24 height 13
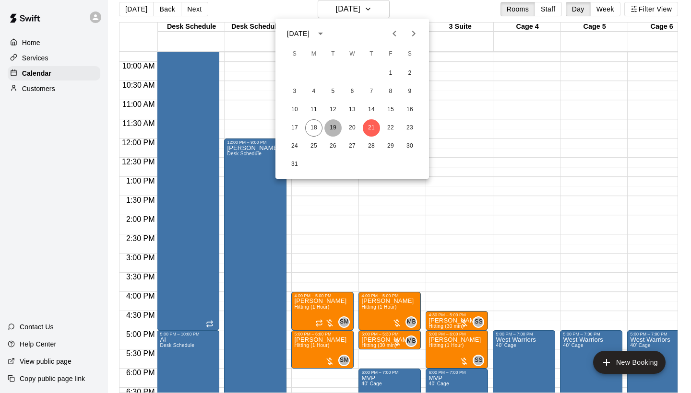
click at [329, 131] on button "19" at bounding box center [332, 127] width 17 height 17
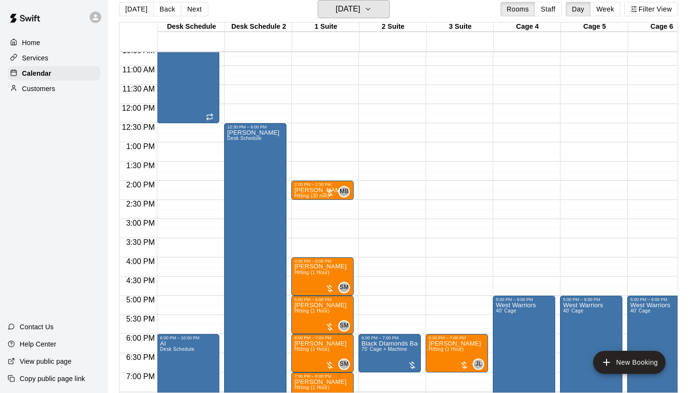
scroll to position [415, 0]
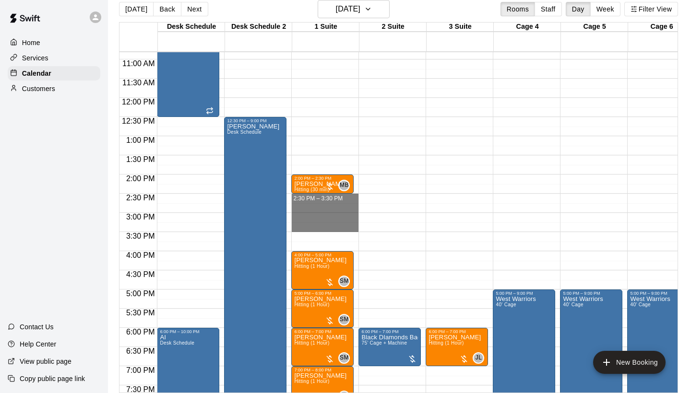
drag, startPoint x: 319, startPoint y: 201, endPoint x: 322, endPoint y: 227, distance: 25.6
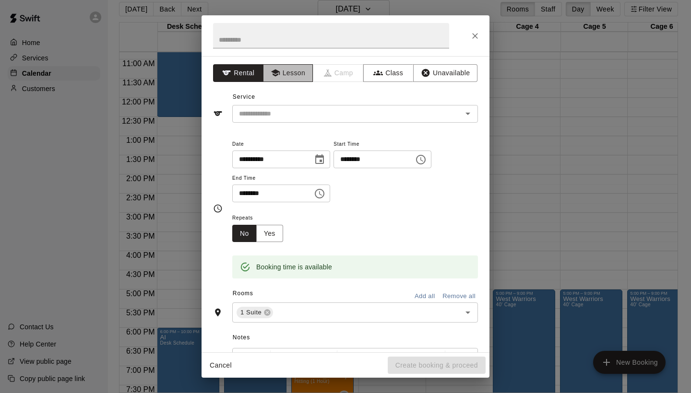
click at [307, 68] on button "Lesson" at bounding box center [288, 73] width 50 height 18
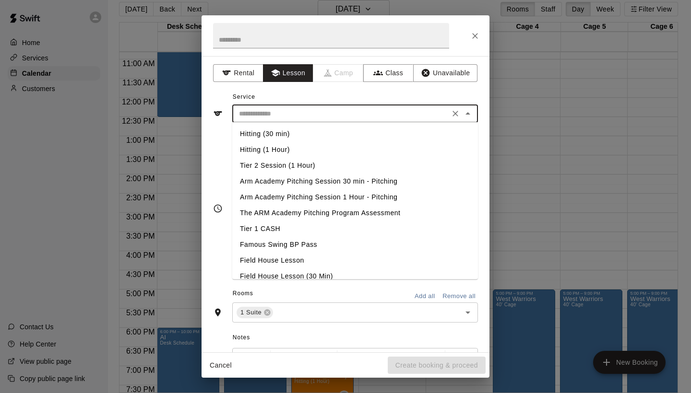
click at [299, 117] on input "text" at bounding box center [340, 114] width 211 height 12
click at [290, 147] on li "Hitting (1 Hour)" at bounding box center [355, 150] width 246 height 16
type input "**********"
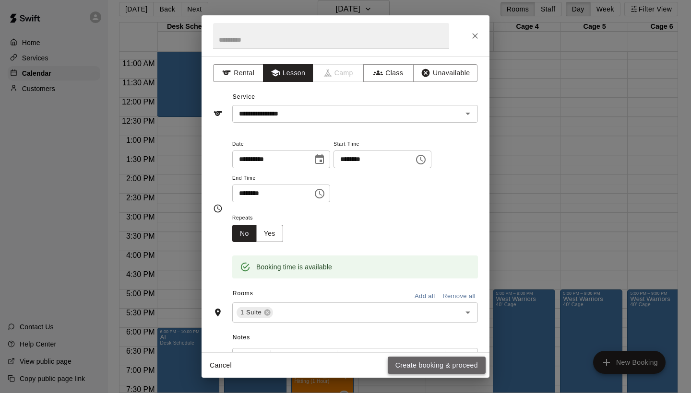
click at [479, 368] on button "Create booking & proceed" at bounding box center [437, 366] width 98 height 18
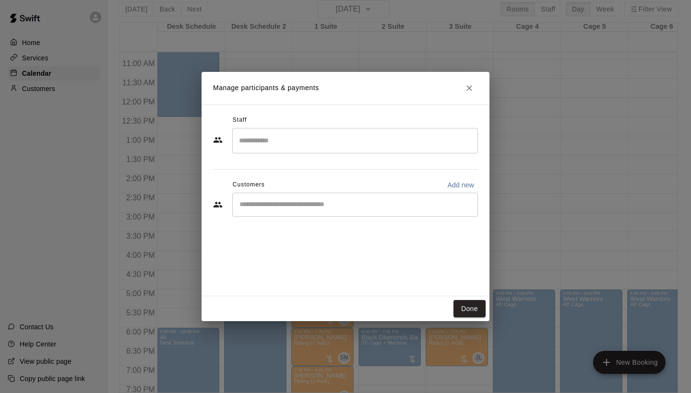
click at [375, 141] on input "Search staff" at bounding box center [354, 140] width 237 height 17
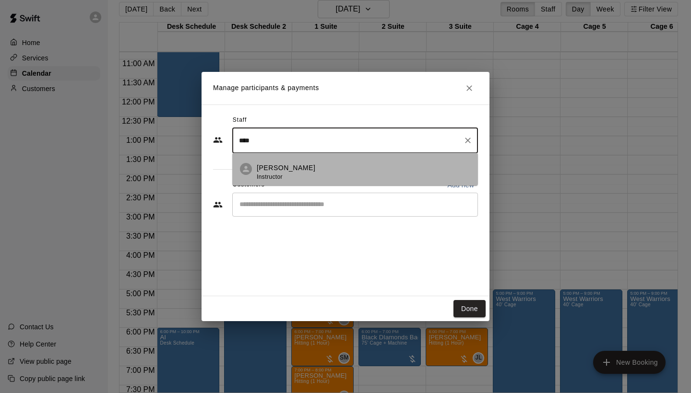
click at [365, 170] on div "[PERSON_NAME] Instructor" at bounding box center [363, 172] width 213 height 19
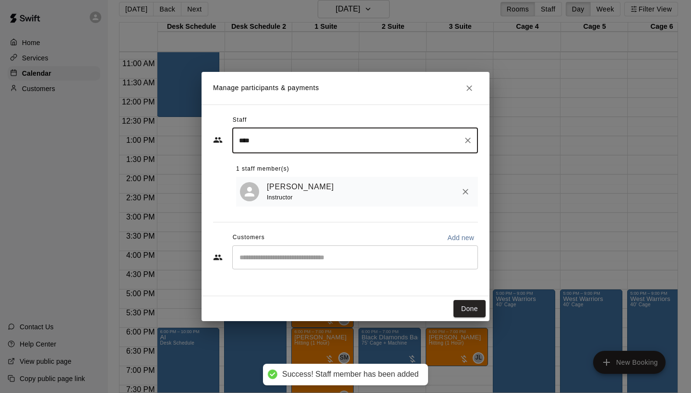
type input "****"
click at [375, 243] on div "Customers Add new" at bounding box center [345, 237] width 265 height 15
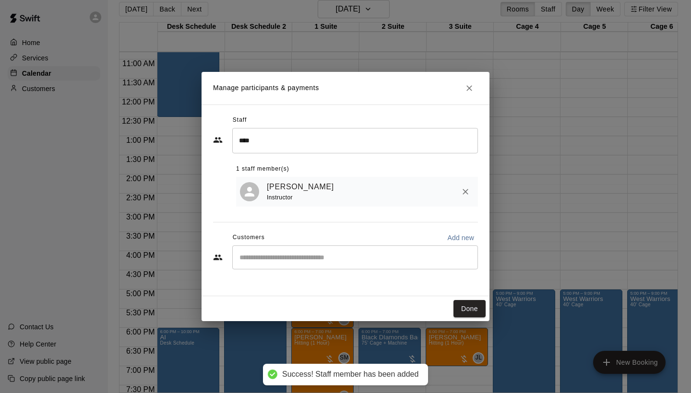
click at [375, 250] on div "​" at bounding box center [355, 258] width 246 height 24
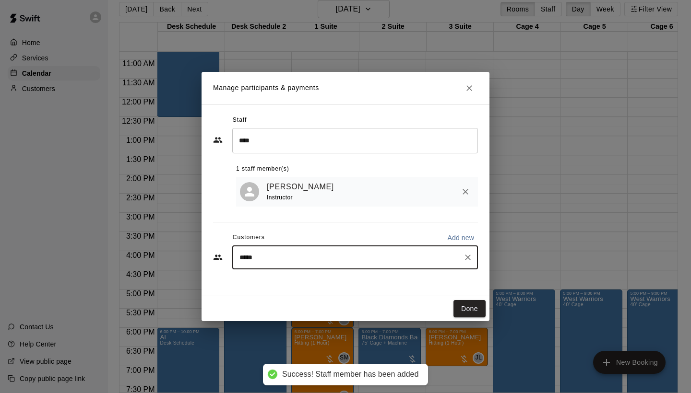
type input "******"
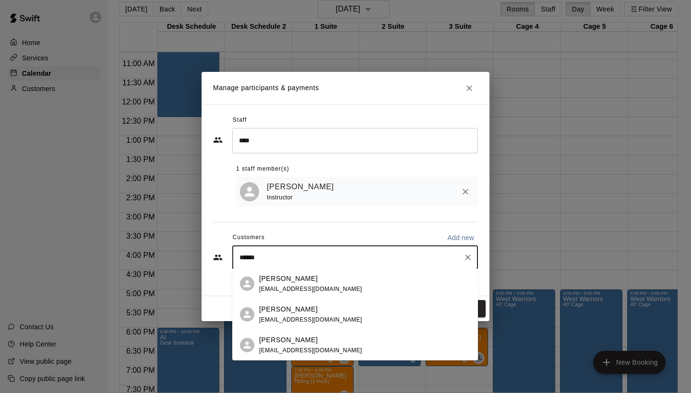
click at [347, 306] on div "[PERSON_NAME] [EMAIL_ADDRESS][DOMAIN_NAME]" at bounding box center [364, 315] width 211 height 21
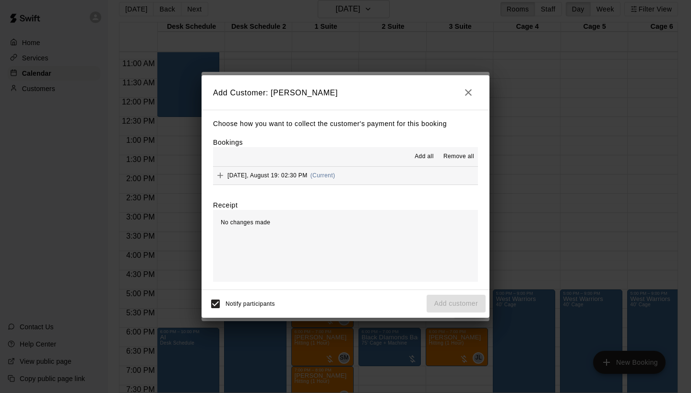
click at [423, 176] on button "[DATE], August 19: 02:30 PM (Current)" at bounding box center [345, 176] width 265 height 18
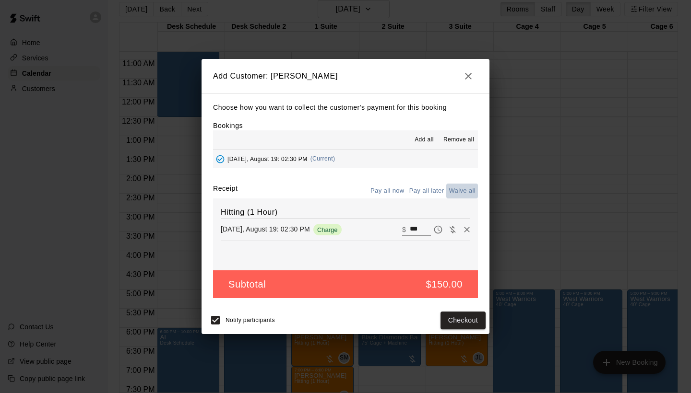
click at [447, 189] on button "Waive all" at bounding box center [462, 191] width 32 height 15
type input "*"
click at [468, 324] on button "Add customer" at bounding box center [455, 321] width 59 height 18
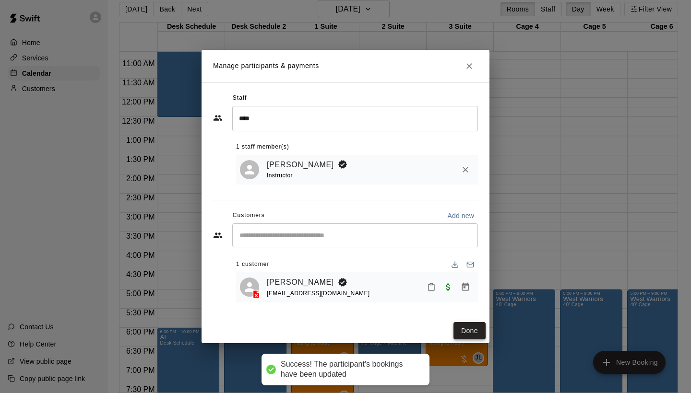
click at [468, 327] on button "Done" at bounding box center [469, 331] width 32 height 18
